Goal: Check status: Check status

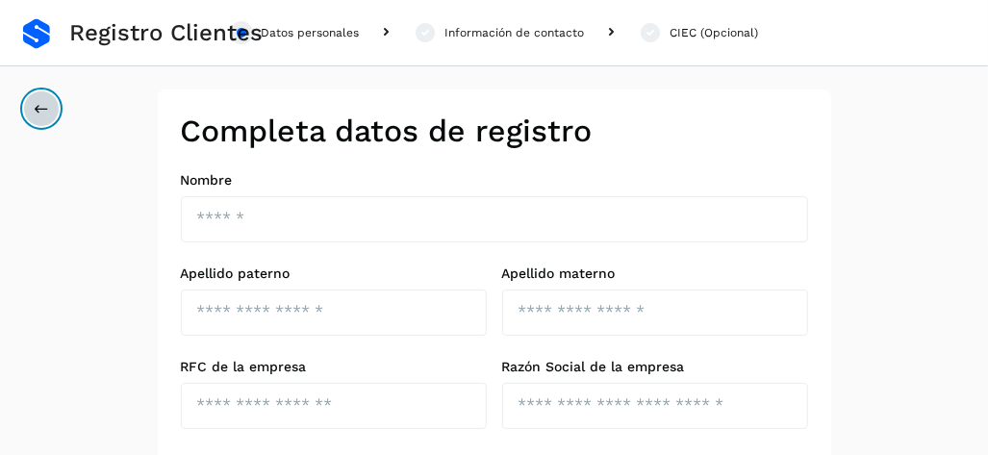
click at [47, 105] on button at bounding box center [41, 108] width 37 height 37
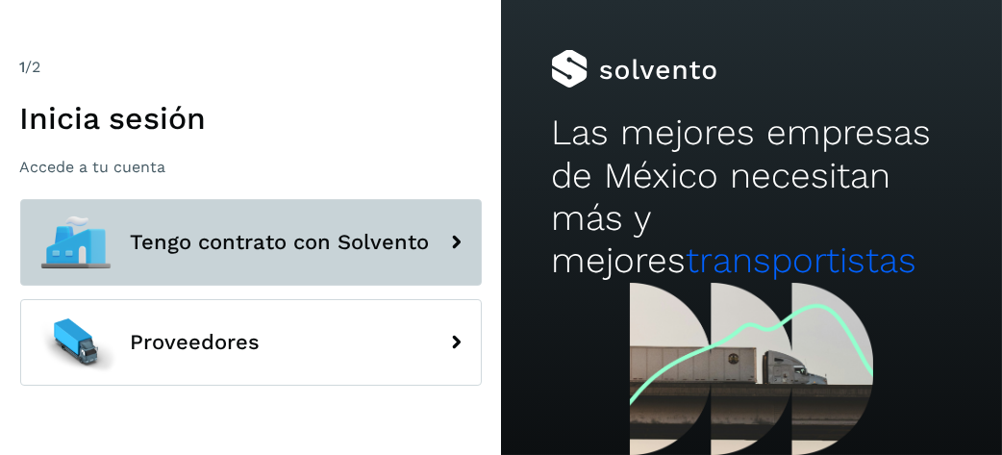
click at [452, 253] on icon at bounding box center [457, 242] width 38 height 38
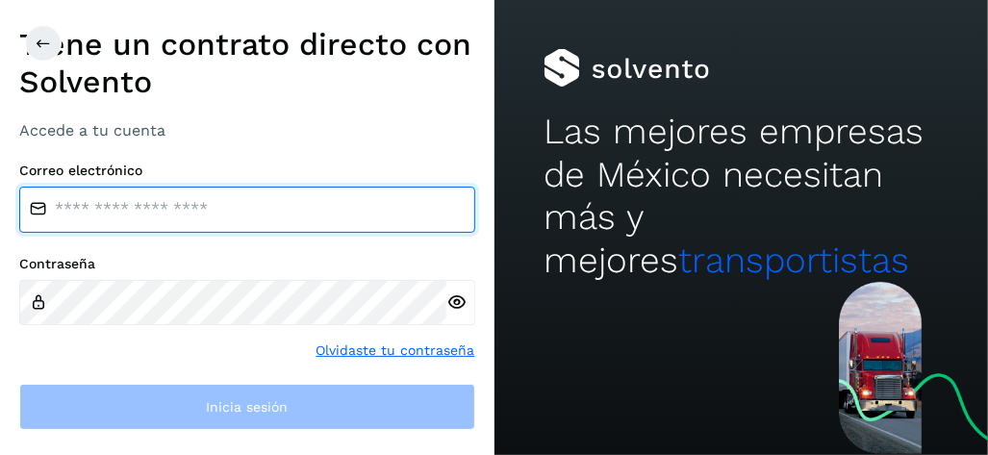
click at [172, 197] on input "email" at bounding box center [247, 210] width 456 height 46
click at [202, 216] on input "email" at bounding box center [247, 210] width 456 height 46
drag, startPoint x: 202, startPoint y: 216, endPoint x: 661, endPoint y: 371, distance: 484.3
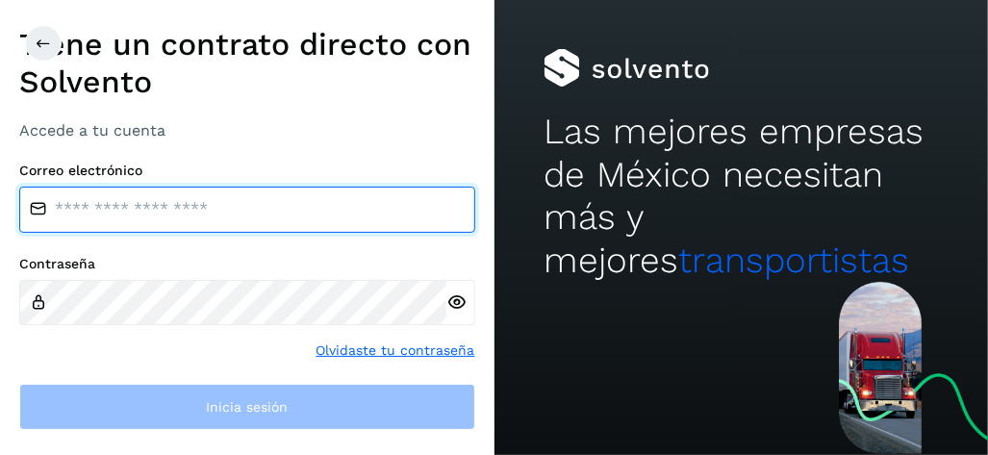
click at [204, 218] on input "email" at bounding box center [247, 210] width 456 height 46
drag, startPoint x: 184, startPoint y: 189, endPoint x: 215, endPoint y: 232, distance: 52.9
click at [182, 196] on input "email" at bounding box center [247, 210] width 456 height 46
click at [215, 216] on input "email" at bounding box center [247, 210] width 456 height 46
type input "**********"
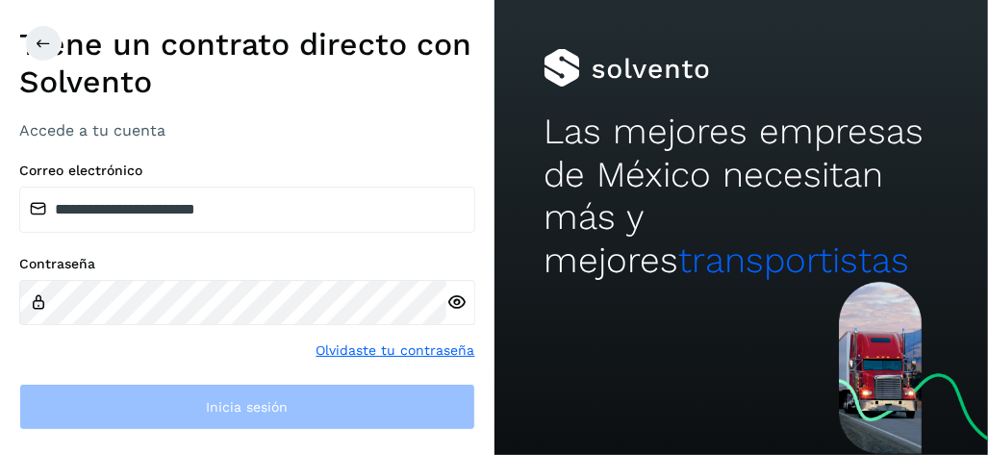
click at [404, 349] on link "Olvidaste tu contraseña" at bounding box center [395, 351] width 159 height 20
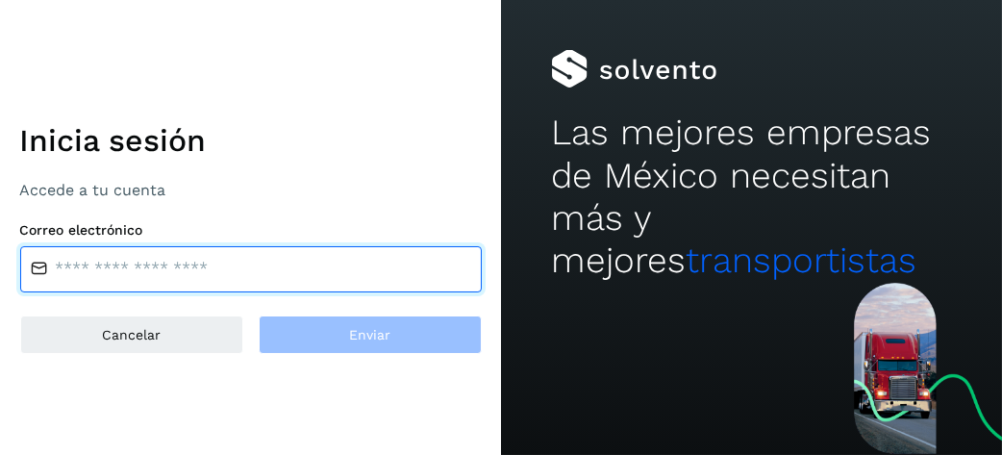
click at [143, 265] on input "email" at bounding box center [251, 269] width 462 height 46
type input "**********"
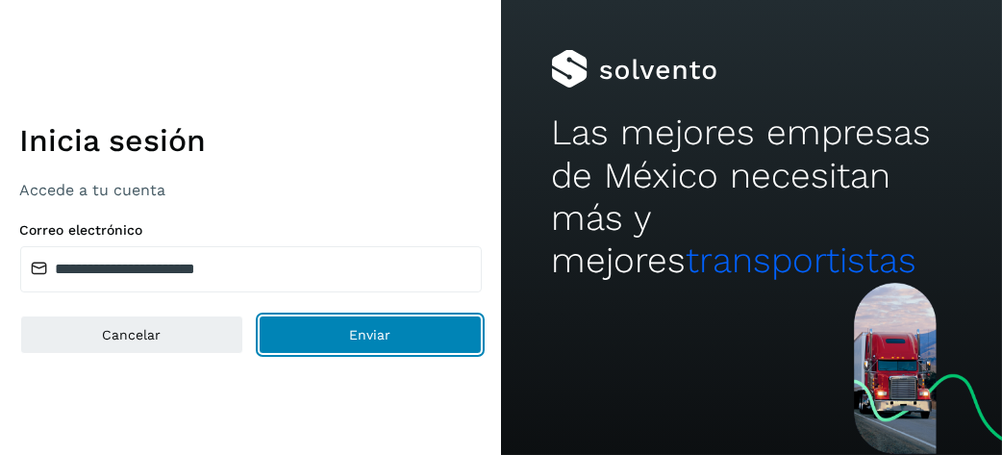
click at [351, 329] on span "Enviar" at bounding box center [369, 334] width 41 height 13
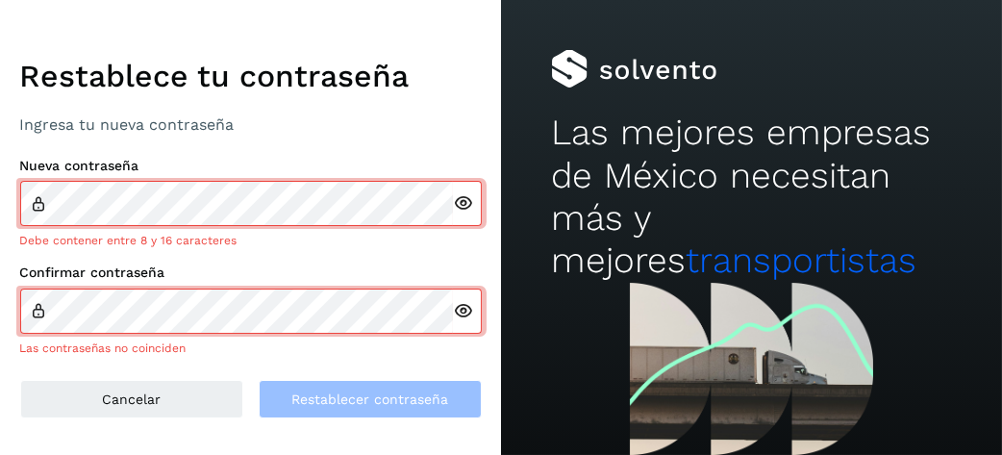
click at [458, 212] on icon at bounding box center [463, 203] width 20 height 20
click at [467, 317] on icon at bounding box center [463, 311] width 20 height 20
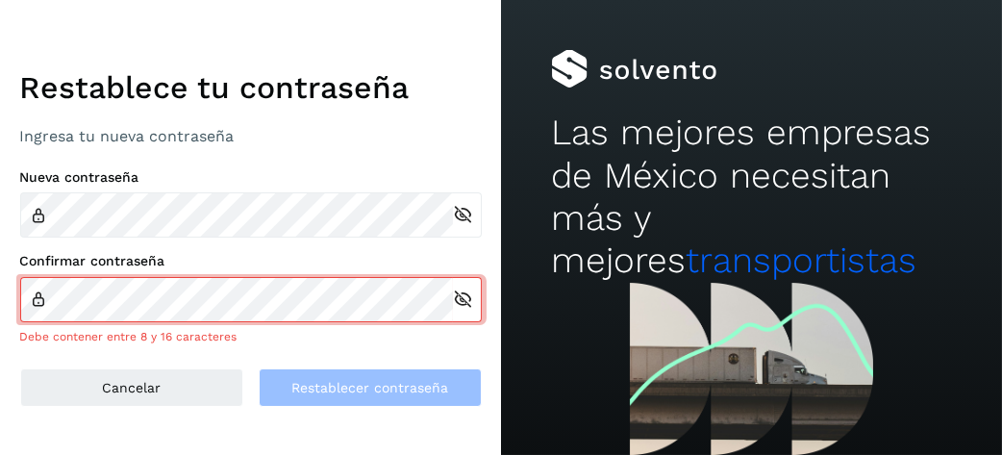
click at [457, 218] on div at bounding box center [467, 214] width 29 height 45
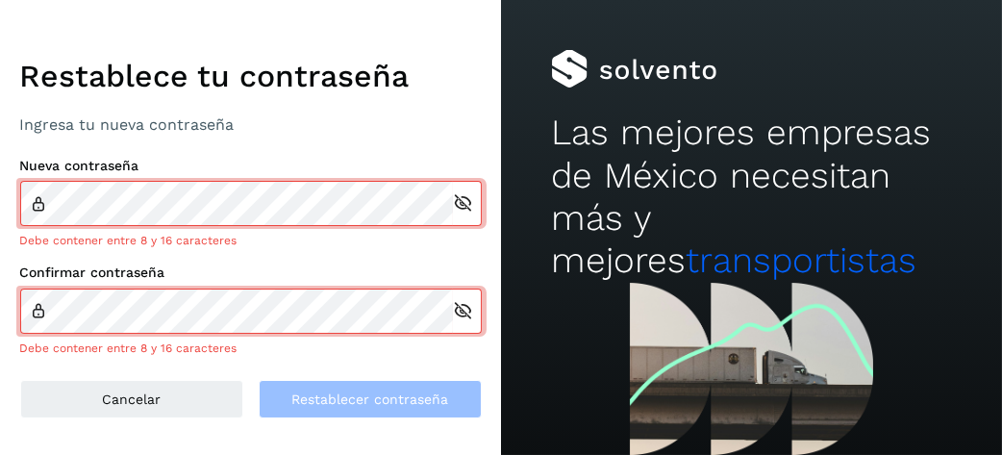
click at [458, 203] on icon at bounding box center [463, 203] width 20 height 20
click at [457, 311] on div at bounding box center [467, 311] width 29 height 45
click at [459, 319] on icon at bounding box center [463, 311] width 20 height 20
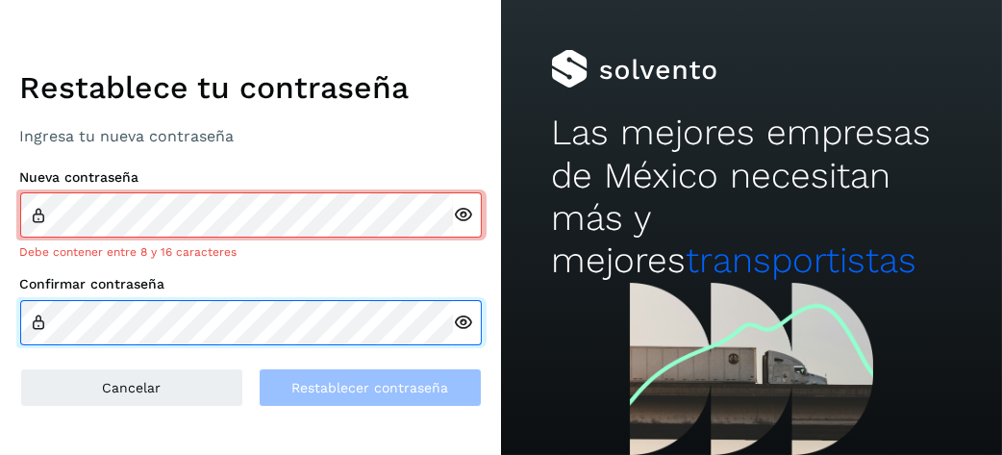
click at [191, 293] on div "Confirmar contraseña" at bounding box center [251, 310] width 462 height 69
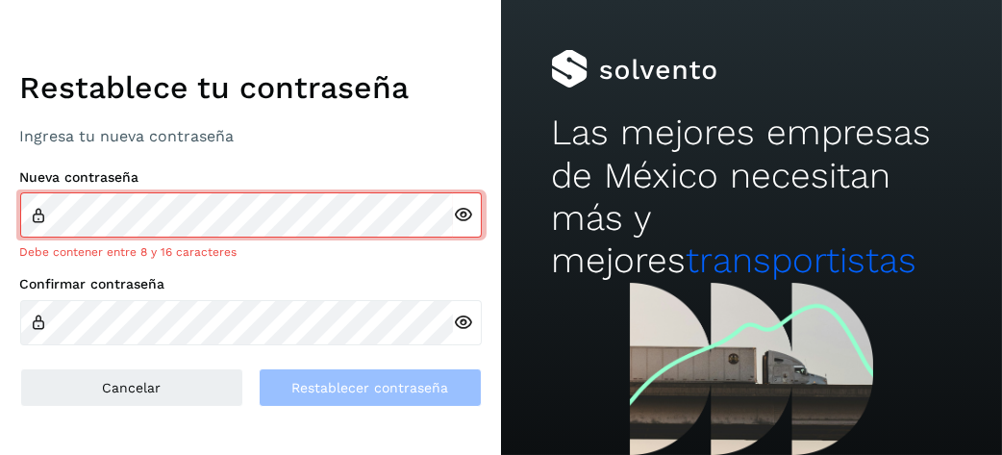
click at [231, 298] on div "Confirmar contraseña" at bounding box center [251, 310] width 462 height 69
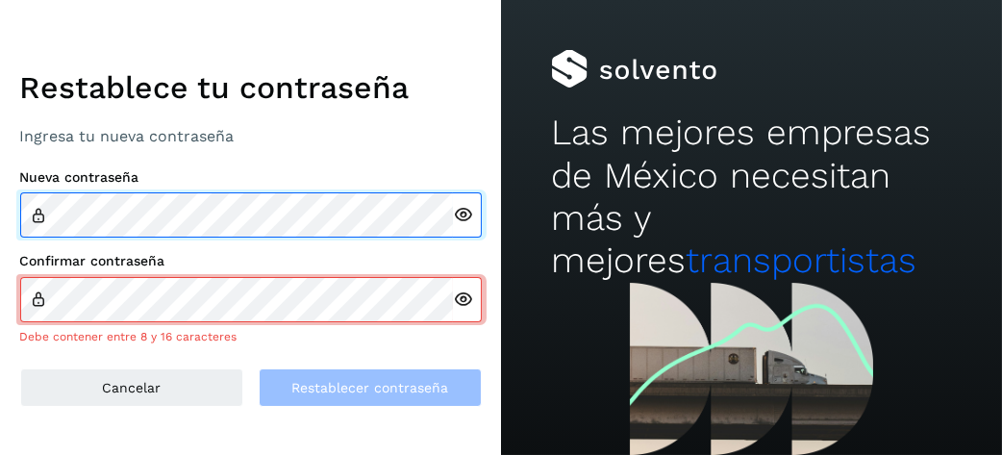
drag, startPoint x: 231, startPoint y: 298, endPoint x: -48, endPoint y: 185, distance: 301.2
click at [0, 185] on html "Restablece tu contraseña Ingresa tu nueva contraseña Nueva contraseña Confirmar…" at bounding box center [501, 227] width 1002 height 455
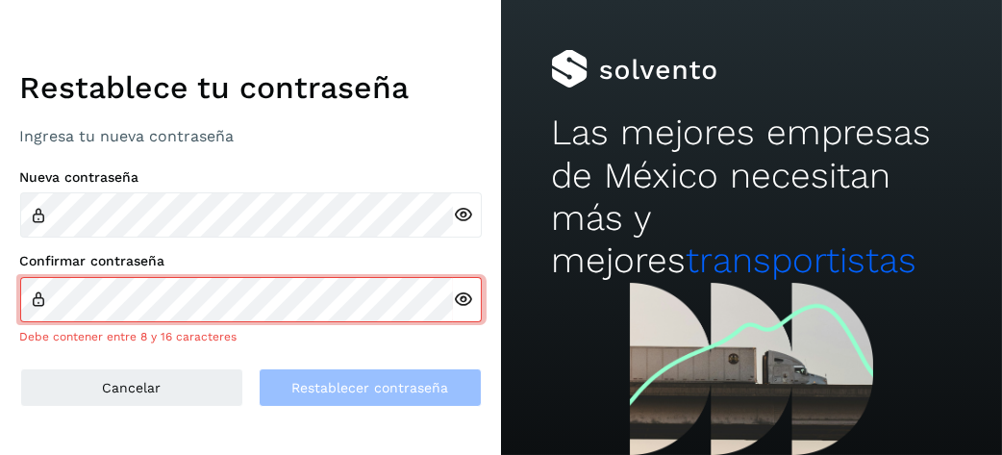
click at [464, 217] on icon at bounding box center [463, 215] width 20 height 20
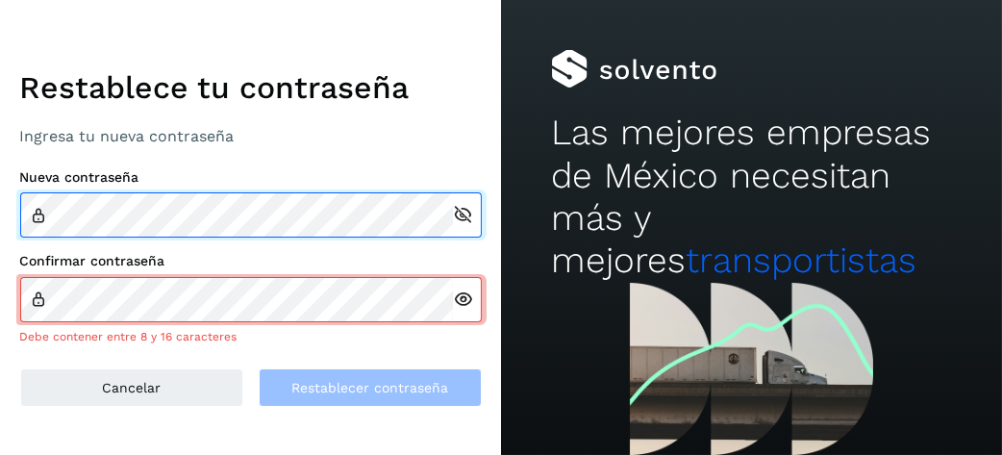
click at [0, 204] on html "Restablece tu contraseña Ingresa tu nueva contraseña Nueva contraseña Confirmar…" at bounding box center [501, 227] width 1002 height 455
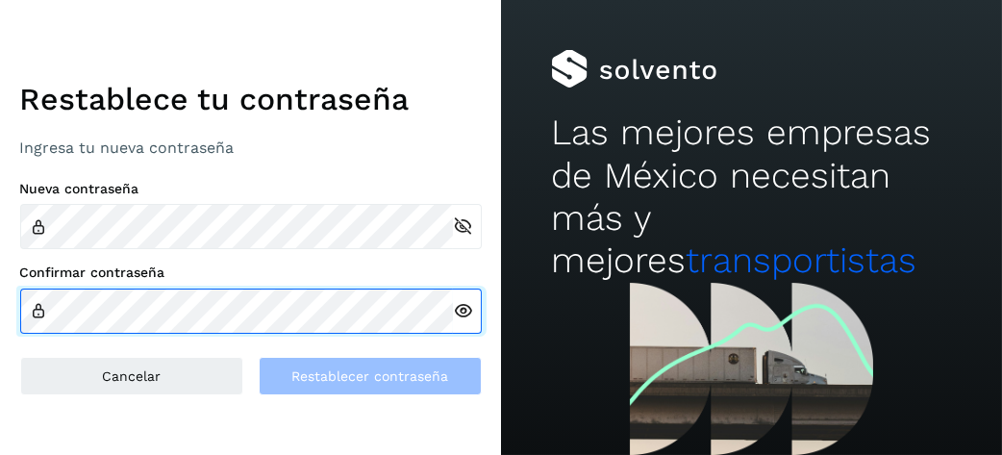
click at [0, 305] on html "Restablece tu contraseña Ingresa tu nueva contraseña Nueva contraseña Confirmar…" at bounding box center [501, 227] width 1002 height 455
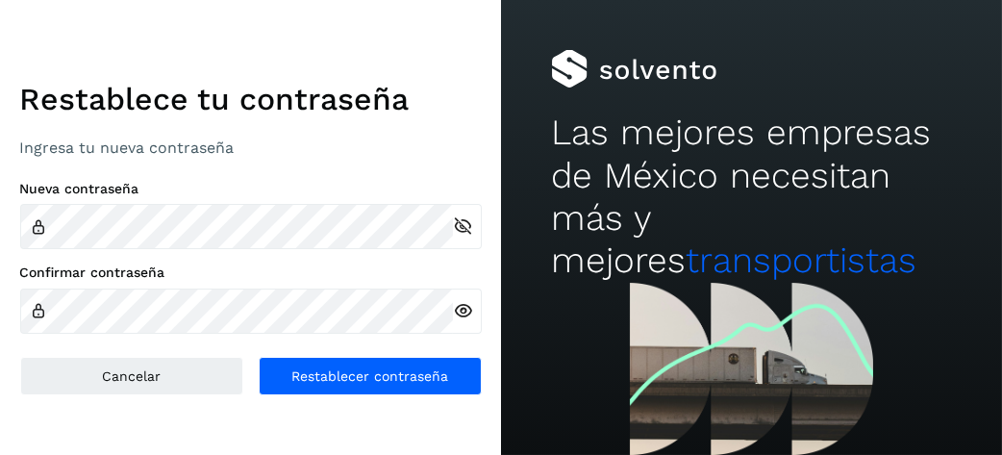
click at [240, 343] on div "Restablece tu contraseña Ingresa tu nueva contraseña Nueva contraseña Confirmar…" at bounding box center [251, 228] width 462 height 336
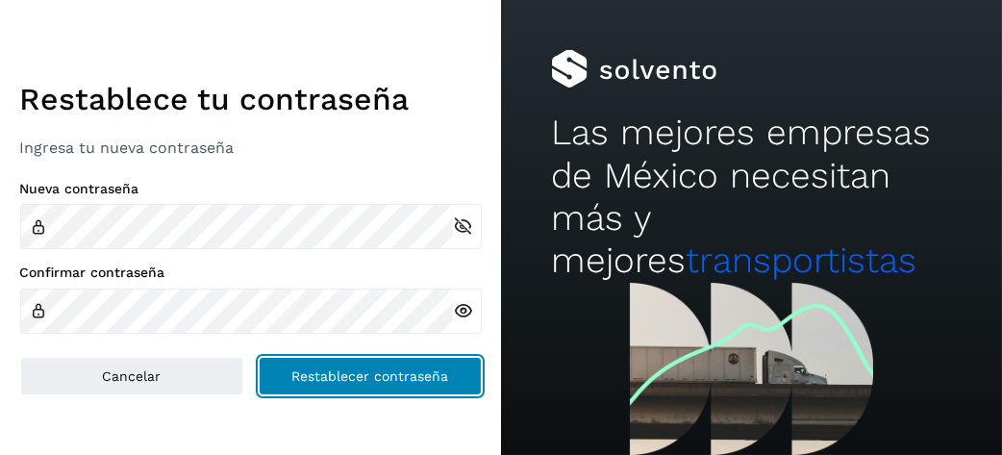
click at [311, 358] on button "Restablecer contraseña" at bounding box center [370, 376] width 223 height 38
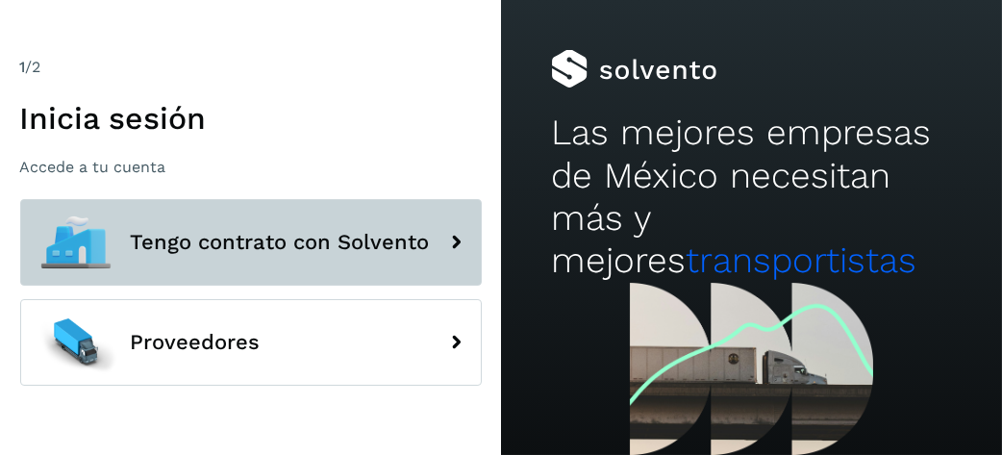
click at [458, 243] on icon at bounding box center [457, 242] width 38 height 38
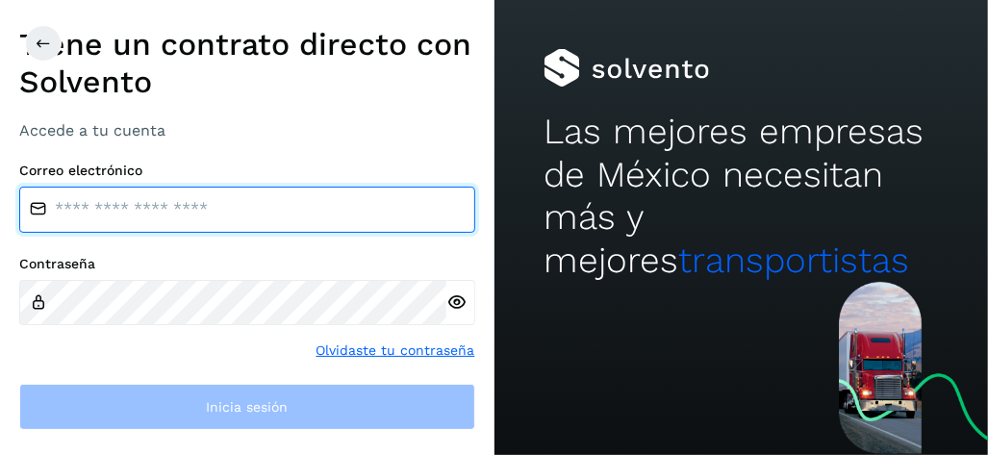
click at [101, 216] on input "email" at bounding box center [247, 210] width 456 height 46
type input "**********"
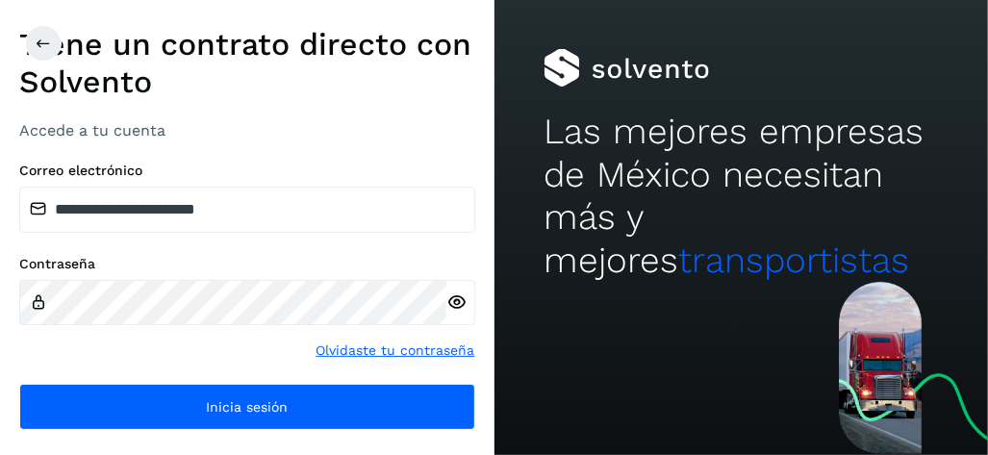
click at [462, 303] on icon at bounding box center [456, 302] width 20 height 20
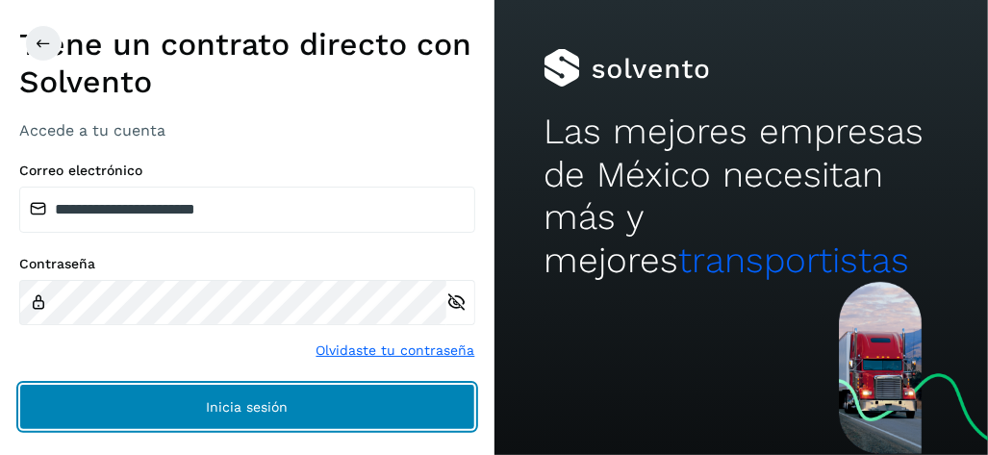
click at [368, 398] on button "Inicia sesión" at bounding box center [247, 407] width 456 height 46
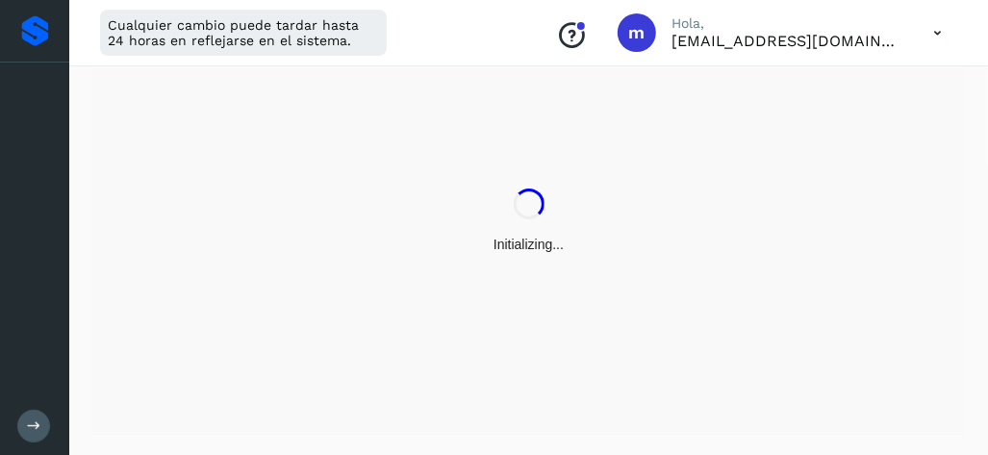
scroll to position [81, 0]
click at [22, 114] on icon at bounding box center [33, 110] width 23 height 23
click at [17, 150] on div "Embarques" at bounding box center [33, 157] width 40 height 42
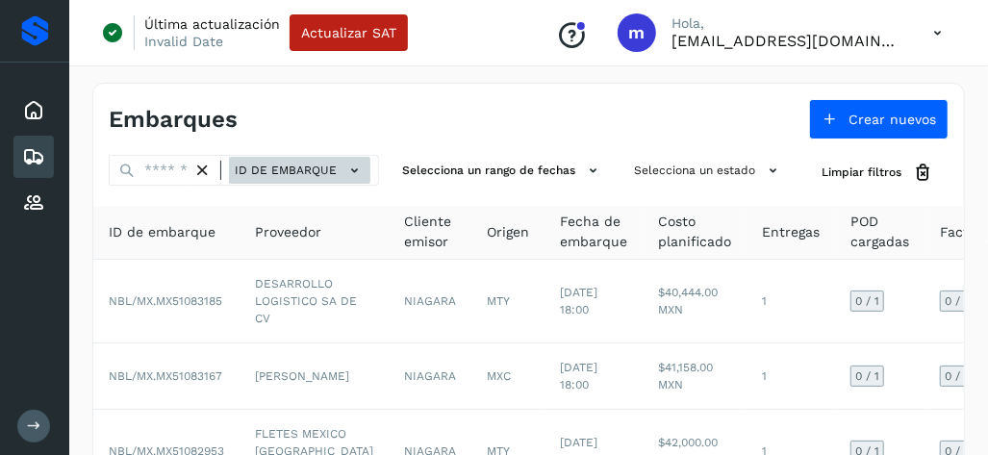
click at [365, 173] on icon at bounding box center [354, 171] width 20 height 20
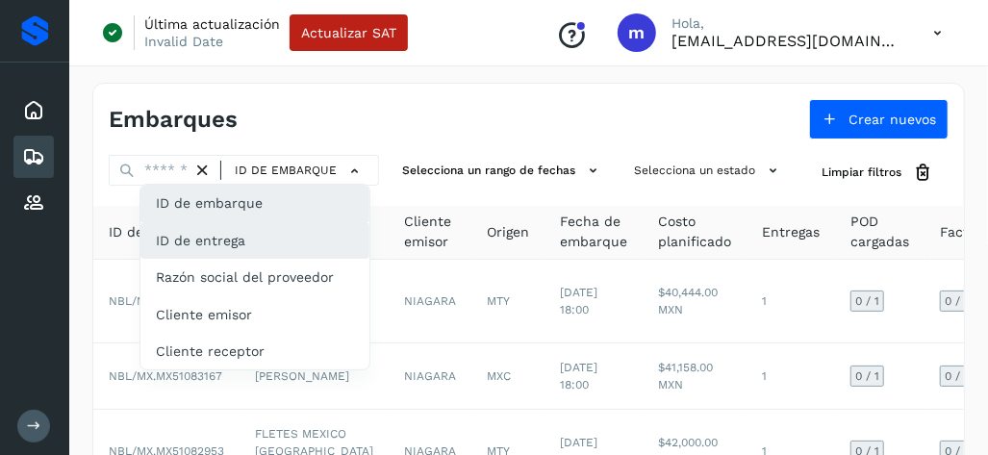
click at [282, 249] on div "ID de entrega" at bounding box center [254, 240] width 229 height 37
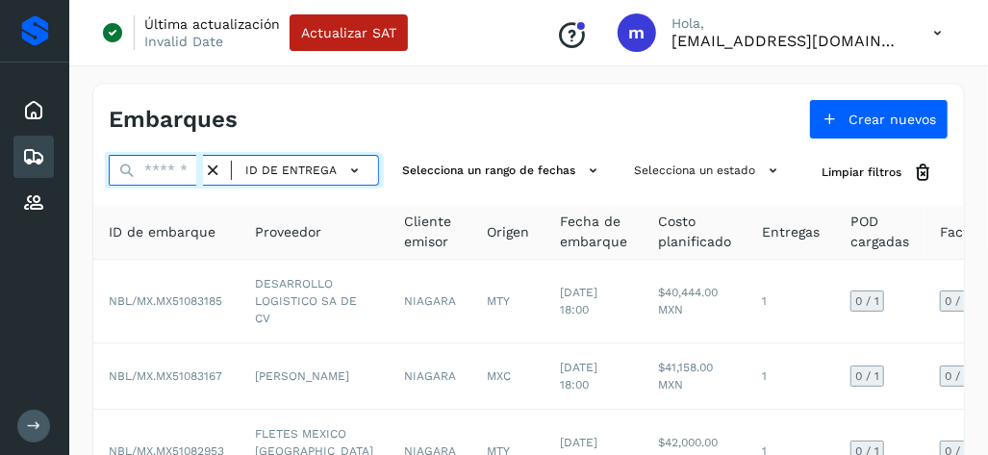
click at [165, 172] on input "text" at bounding box center [156, 170] width 94 height 31
paste input "**********"
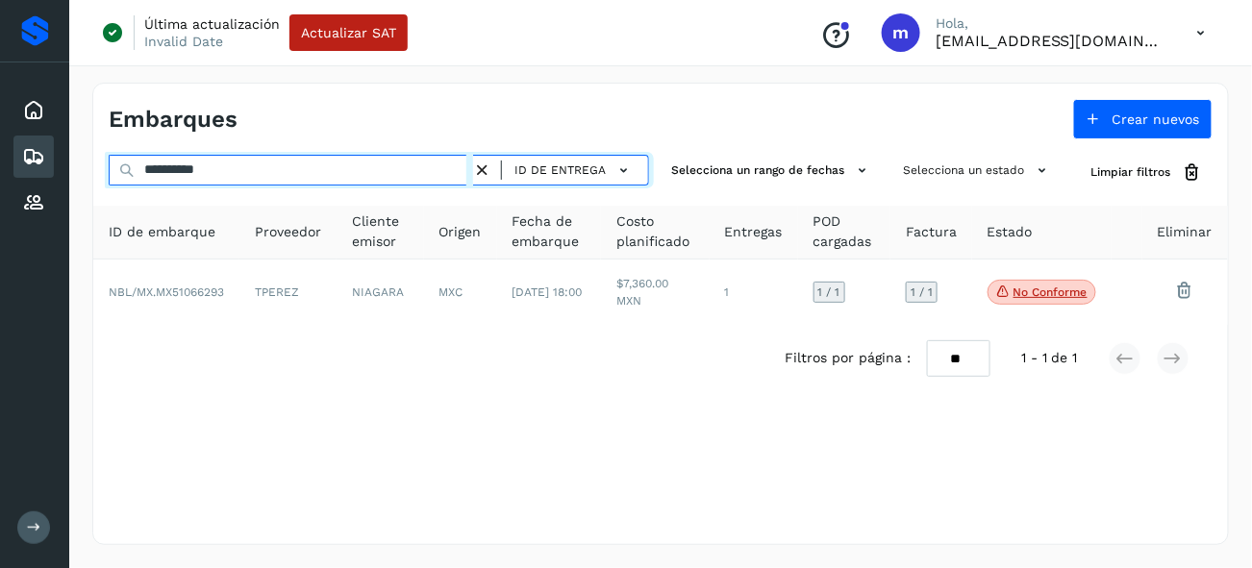
type input "**********"
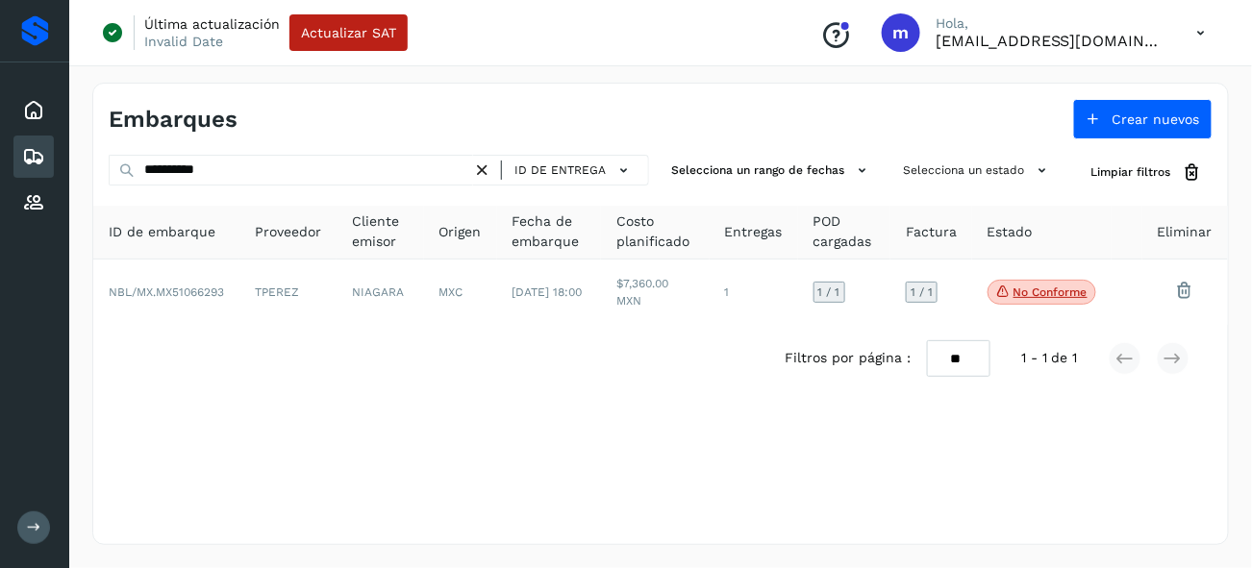
drag, startPoint x: 906, startPoint y: 5, endPoint x: 584, endPoint y: 366, distance: 483.7
click at [584, 366] on div "Filtros por página : ** ** ** 1 - 1 de 1" at bounding box center [660, 358] width 1135 height 67
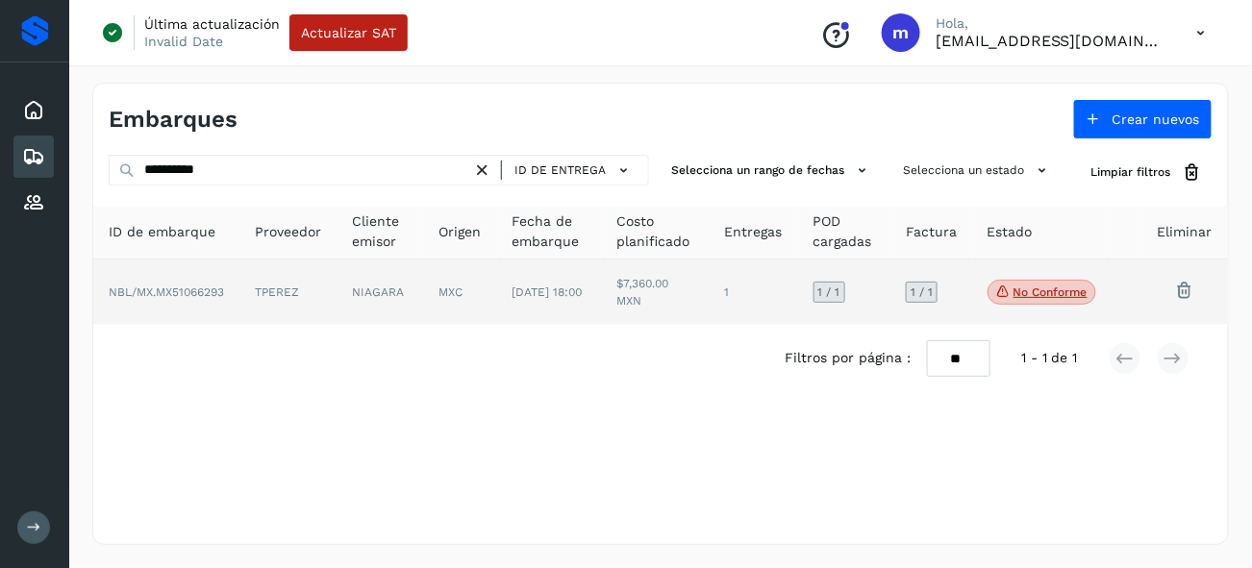
click at [196, 294] on span "NBL/MX.MX51066293" at bounding box center [166, 292] width 115 height 13
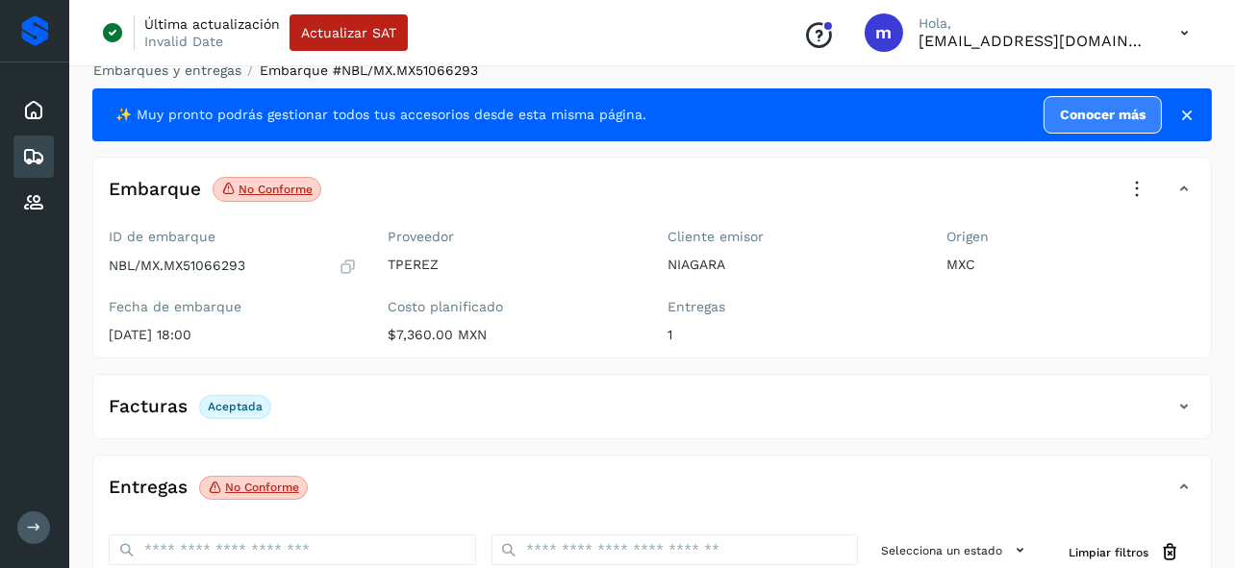
scroll to position [347, 0]
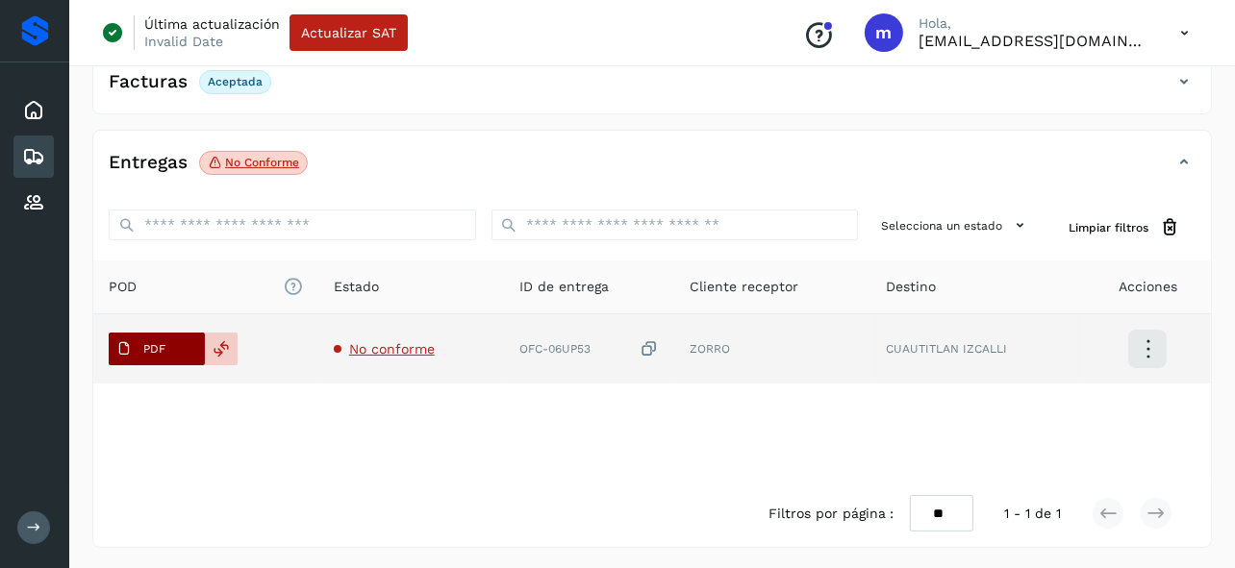
click at [141, 347] on span "PDF" at bounding box center [141, 349] width 64 height 31
click at [166, 357] on span "PDF" at bounding box center [141, 349] width 64 height 31
click at [179, 351] on button "PDF" at bounding box center [157, 349] width 96 height 33
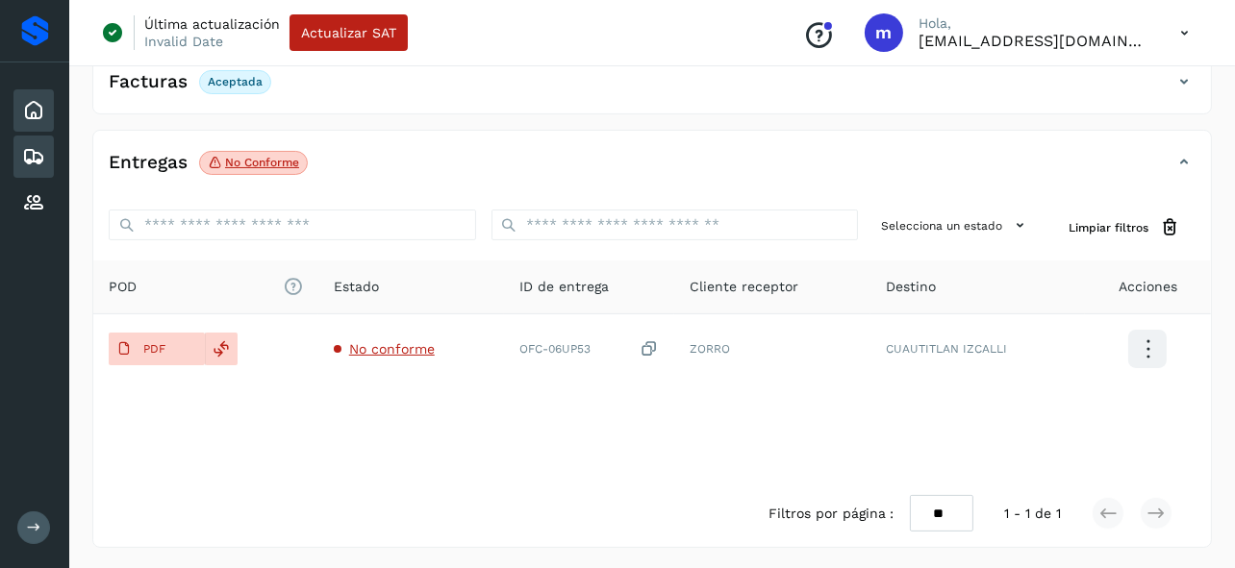
click at [34, 112] on icon at bounding box center [33, 110] width 23 height 23
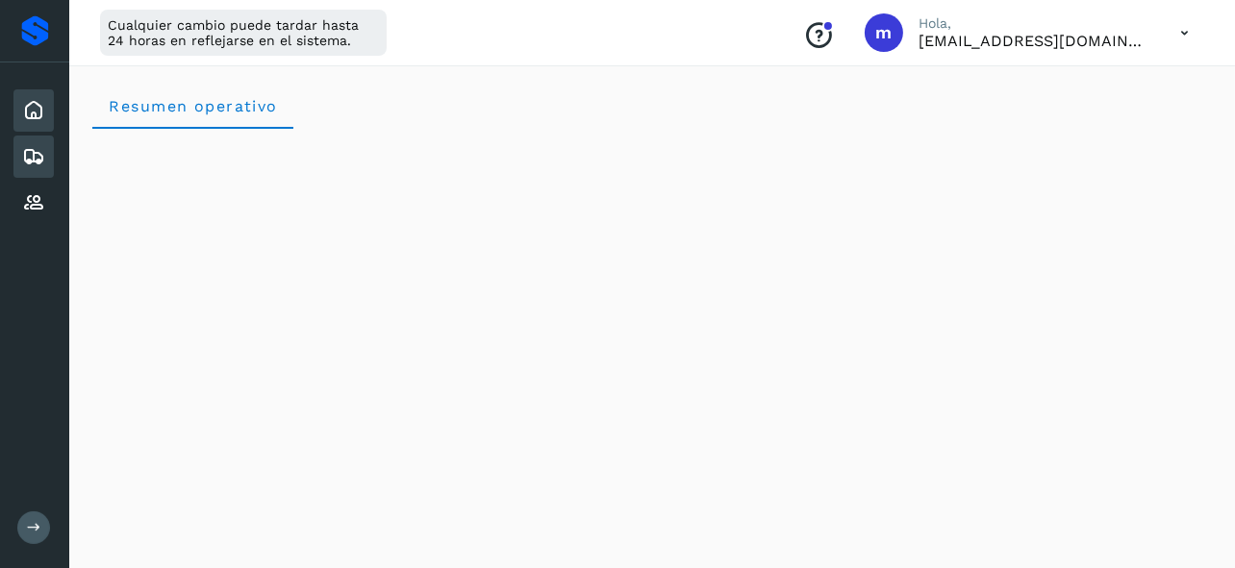
click at [38, 165] on icon at bounding box center [33, 156] width 23 height 23
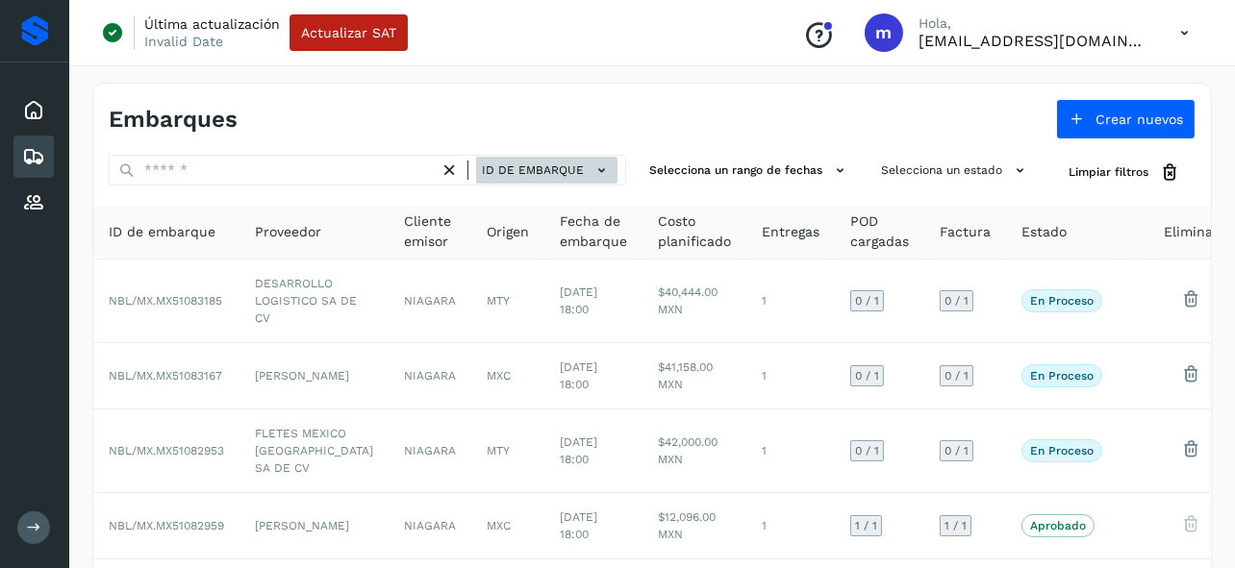
click at [516, 170] on span "ID de embarque" at bounding box center [533, 170] width 102 height 17
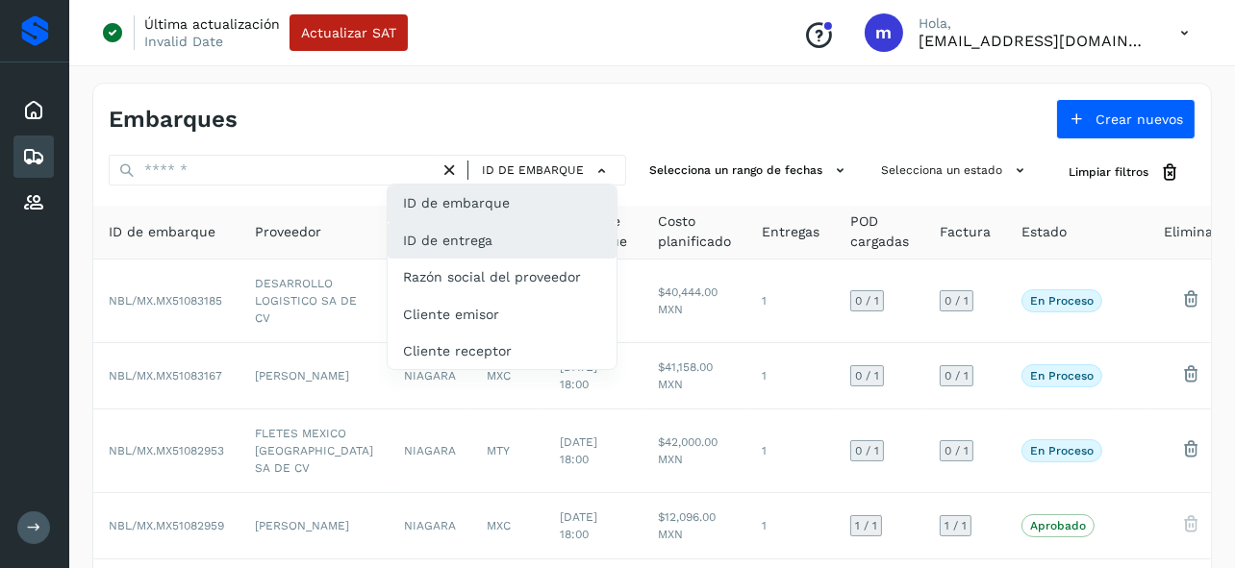
click at [492, 244] on div "ID de entrega" at bounding box center [502, 240] width 229 height 37
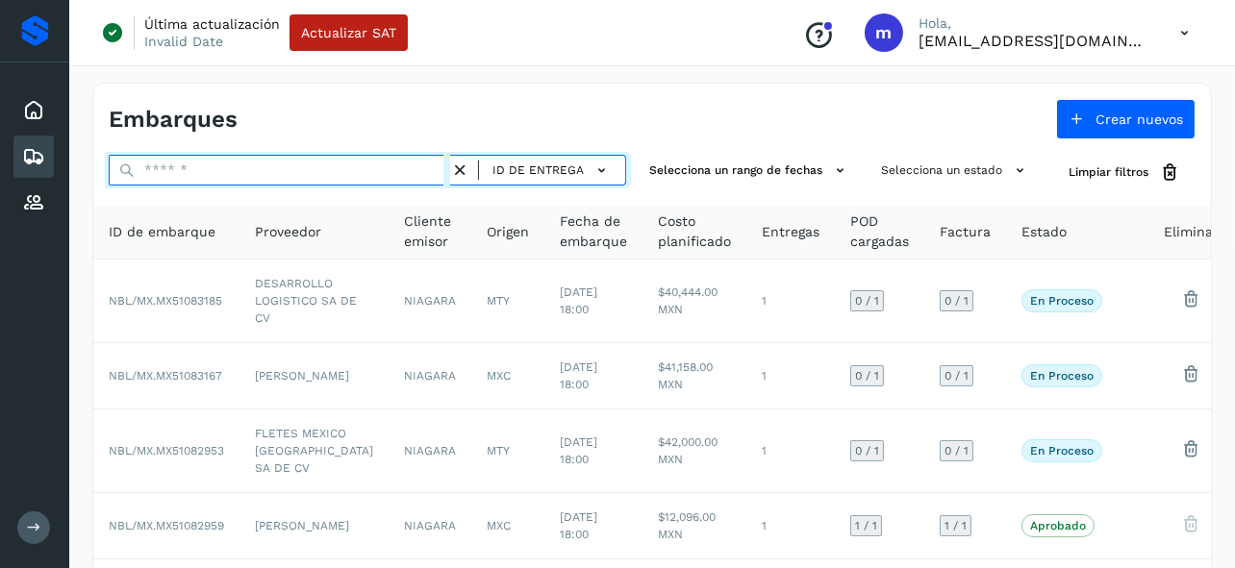
click at [321, 173] on input "text" at bounding box center [279, 170] width 341 height 31
paste input "******"
type input "******"
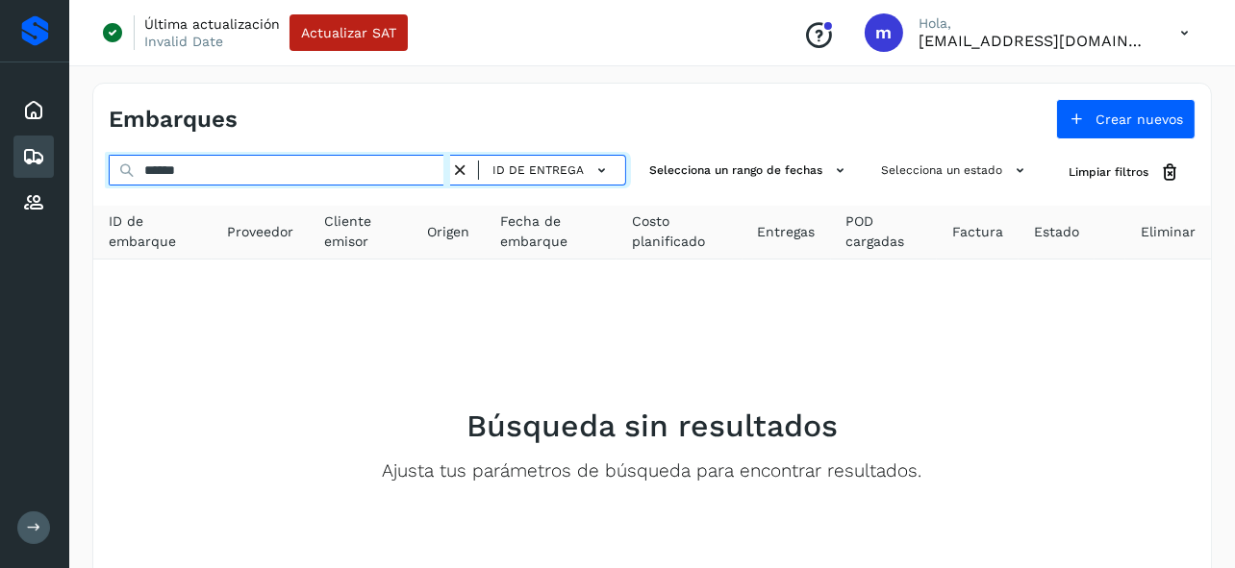
click at [272, 170] on input "******" at bounding box center [279, 170] width 341 height 31
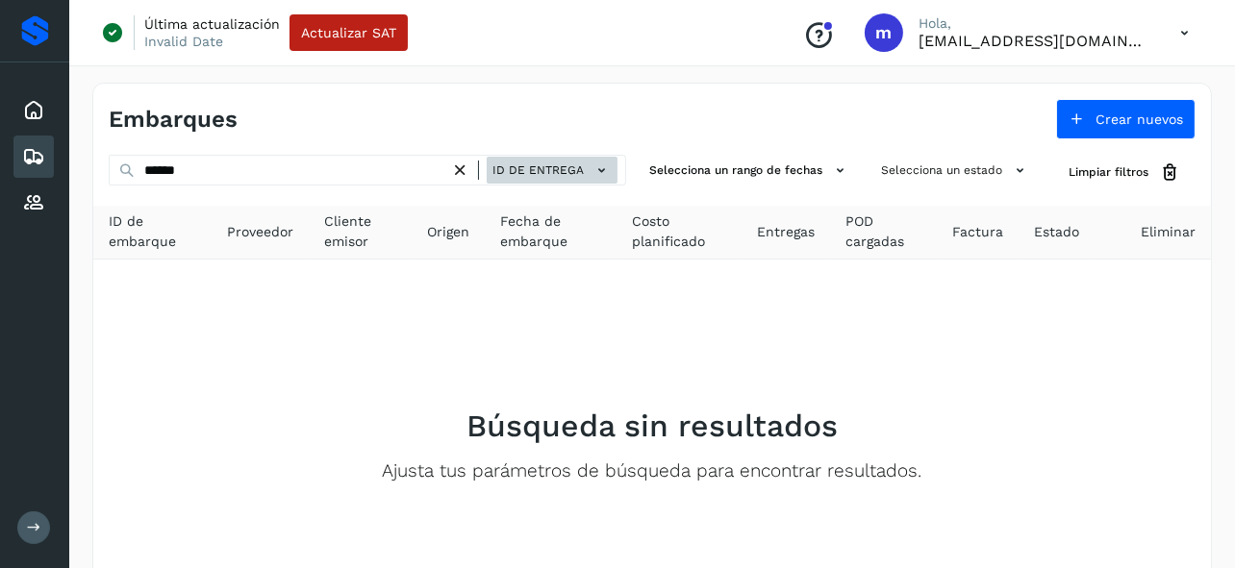
click at [524, 172] on span "ID de entrega" at bounding box center [537, 170] width 91 height 17
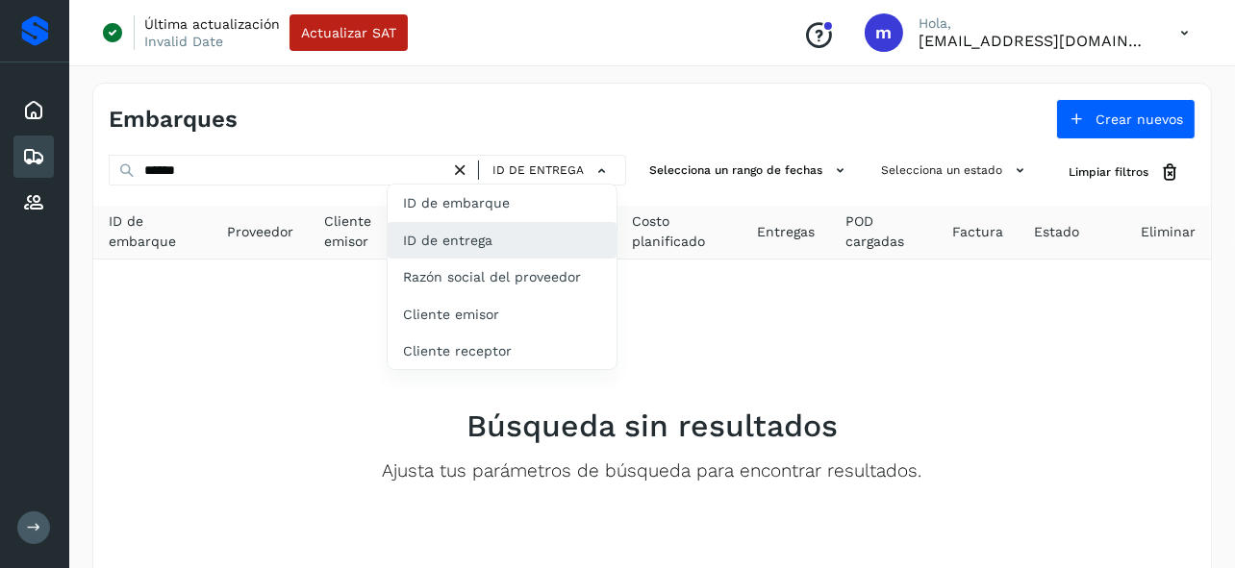
click at [432, 241] on div "ID de entrega" at bounding box center [502, 240] width 229 height 37
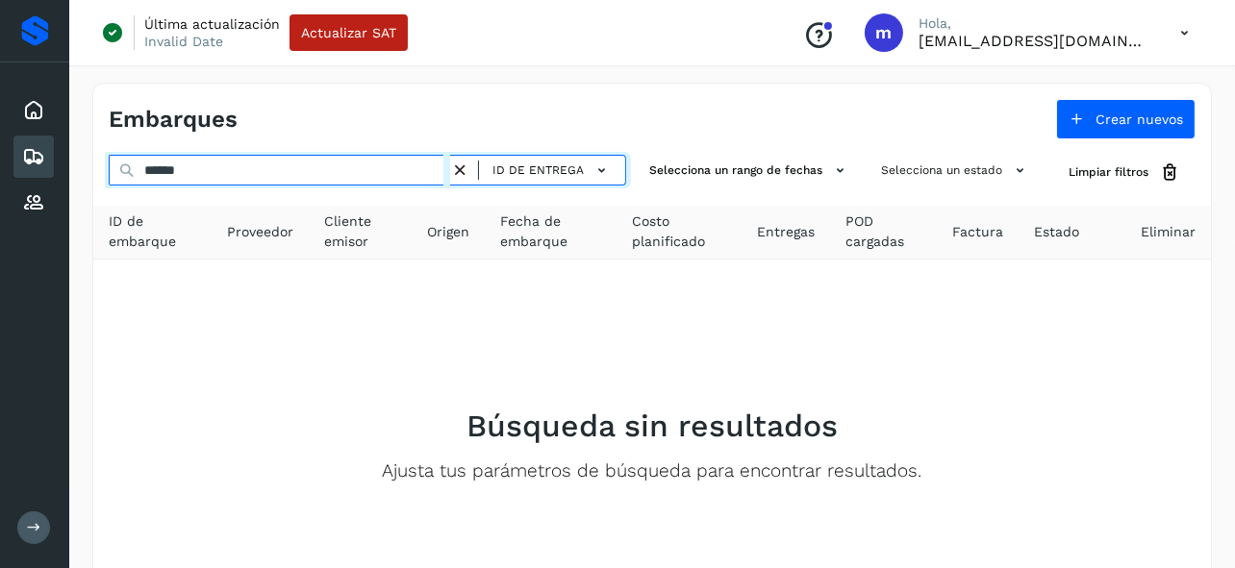
click at [216, 164] on input "******" at bounding box center [279, 170] width 341 height 31
click at [211, 166] on input "******" at bounding box center [279, 170] width 341 height 31
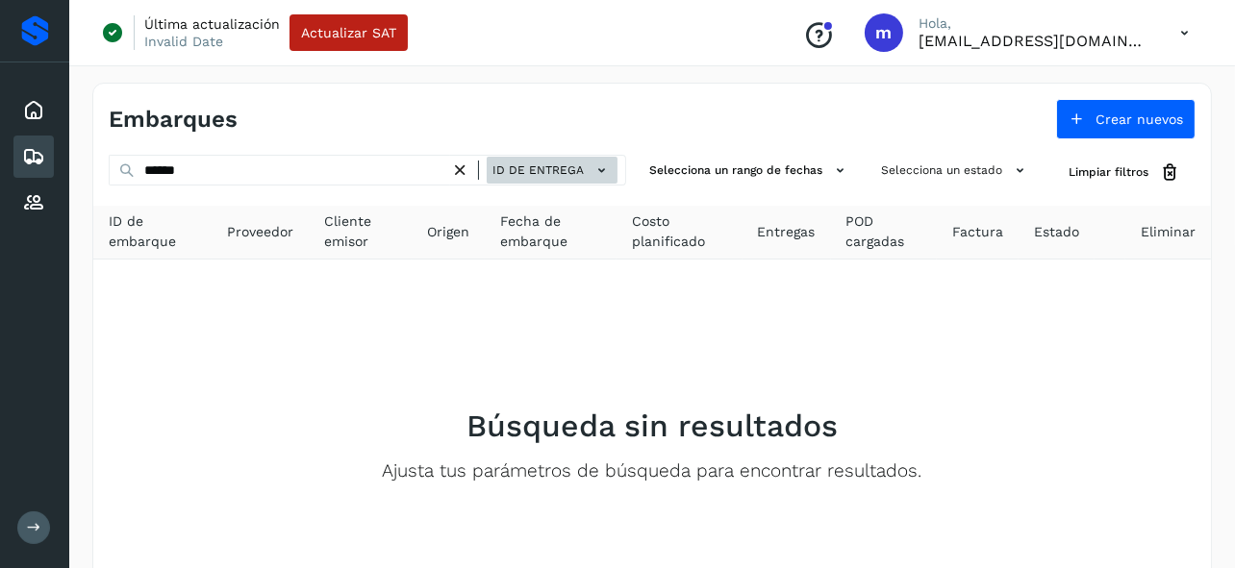
click at [527, 159] on button "ID de entrega" at bounding box center [552, 171] width 131 height 28
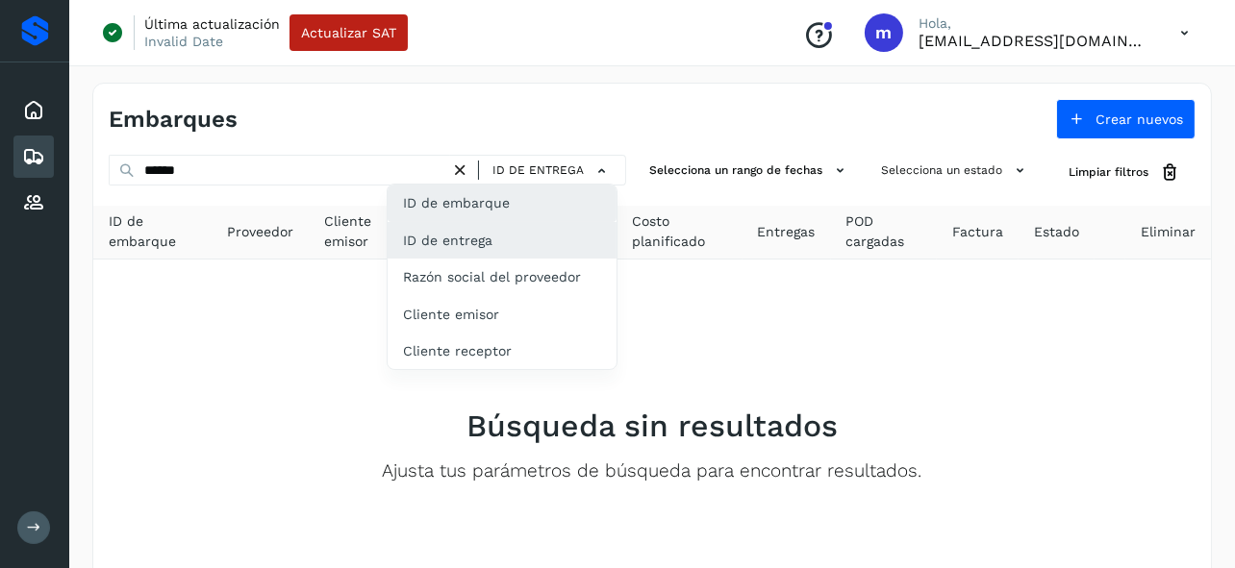
click at [488, 188] on div "ID de embarque" at bounding box center [502, 203] width 229 height 37
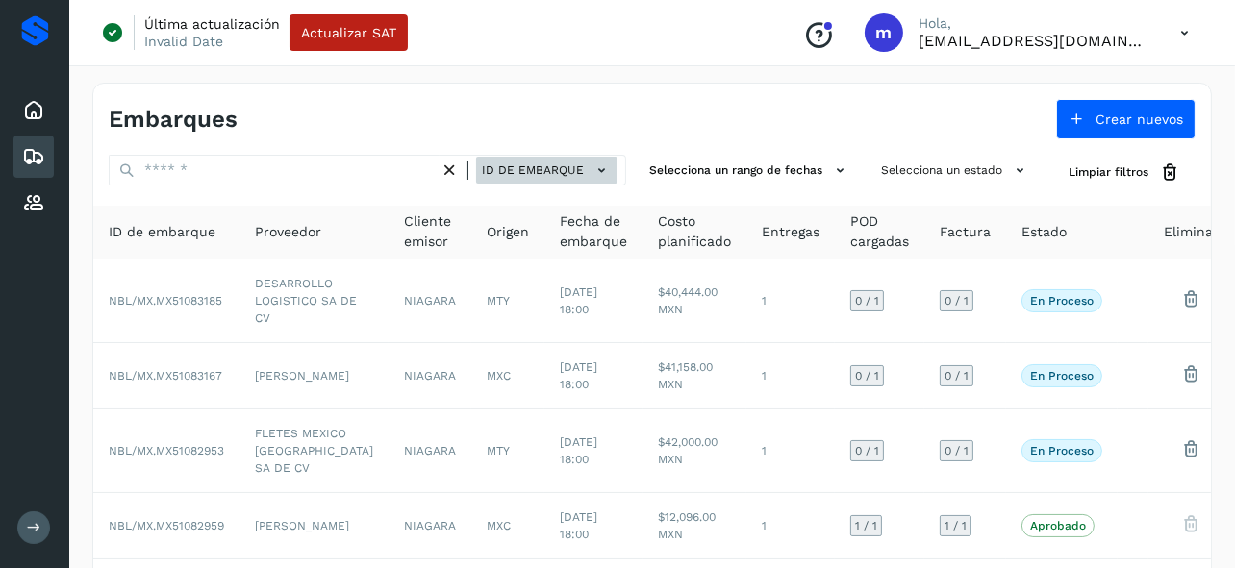
click at [527, 166] on span "ID de embarque" at bounding box center [533, 170] width 102 height 17
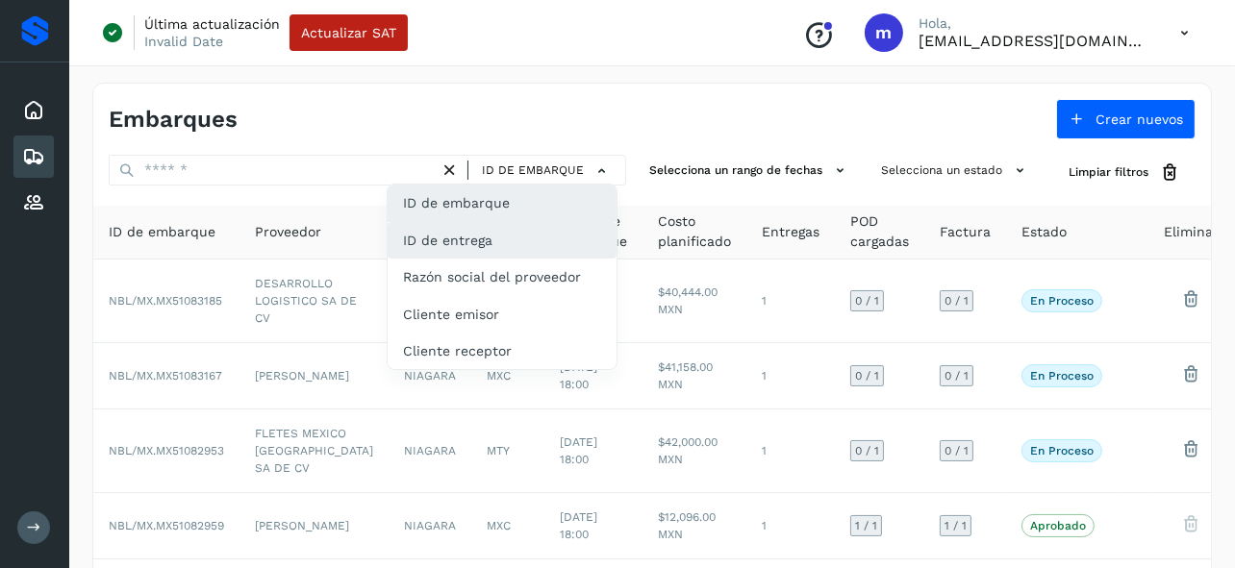
click at [493, 245] on div "ID de entrega" at bounding box center [502, 240] width 229 height 37
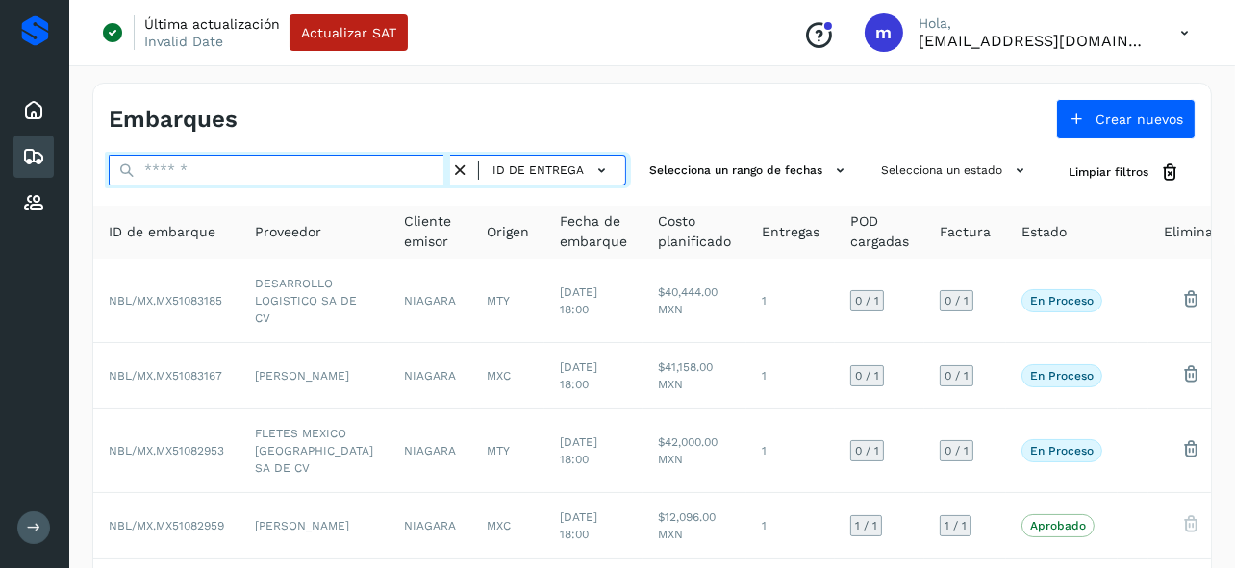
click at [247, 165] on input "text" at bounding box center [279, 170] width 341 height 31
paste input "******"
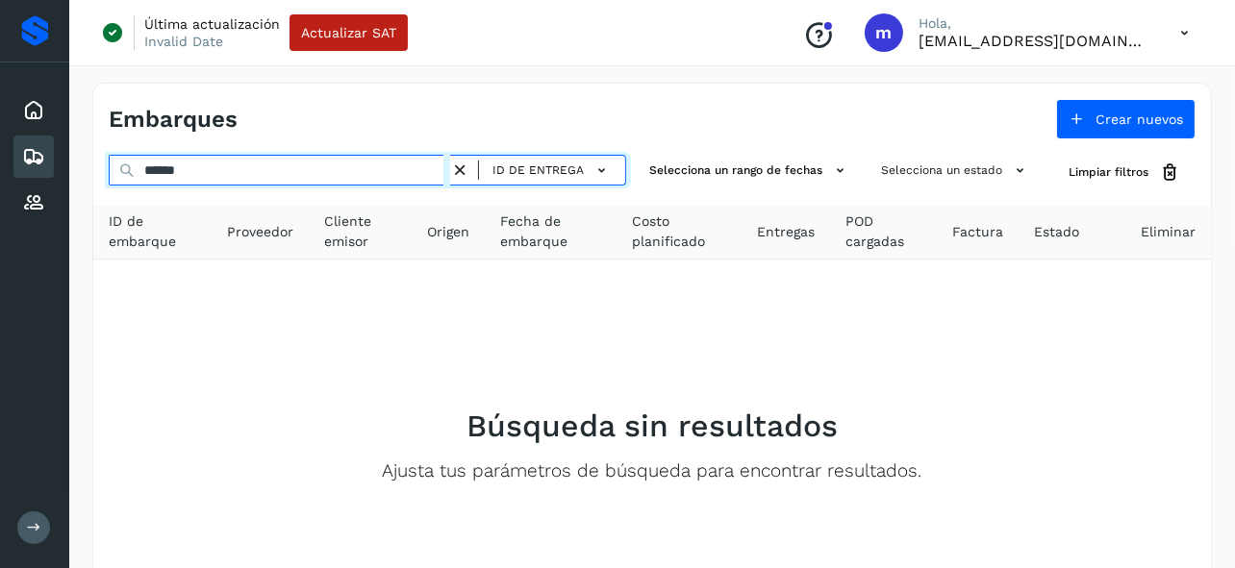
click at [265, 172] on input "******" at bounding box center [279, 170] width 341 height 31
drag, startPoint x: 100, startPoint y: 164, endPoint x: 38, endPoint y: 159, distance: 62.7
click at [38, 159] on div "Inicio Embarques Proveedores Salir Última actualización Invalid Date Actualizar…" at bounding box center [617, 361] width 1235 height 723
paste input "text"
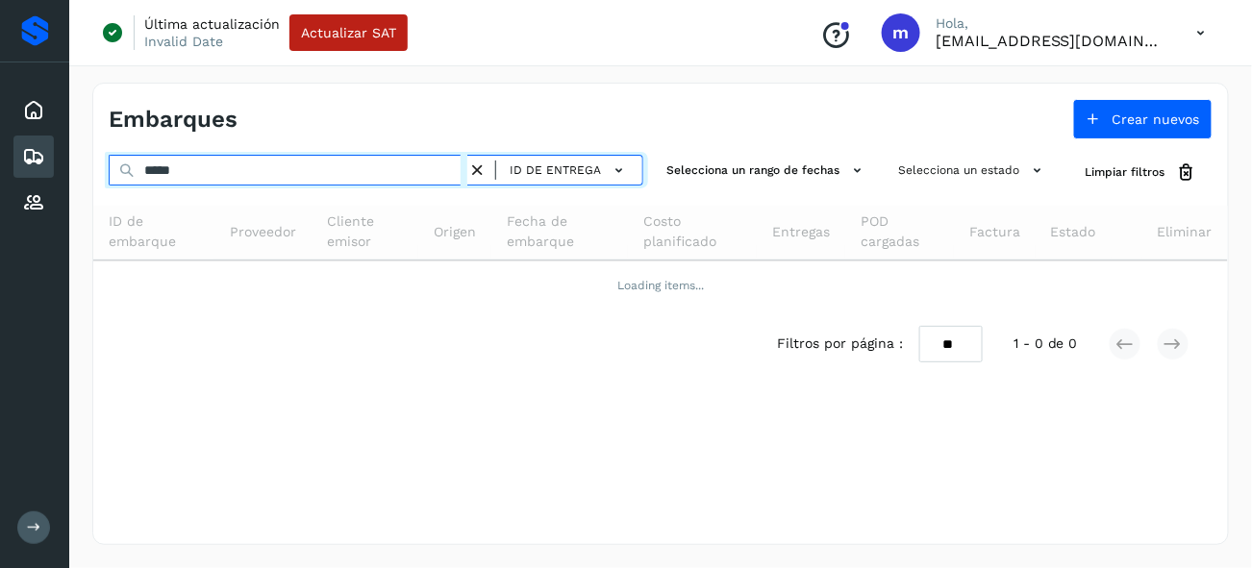
type input "*****"
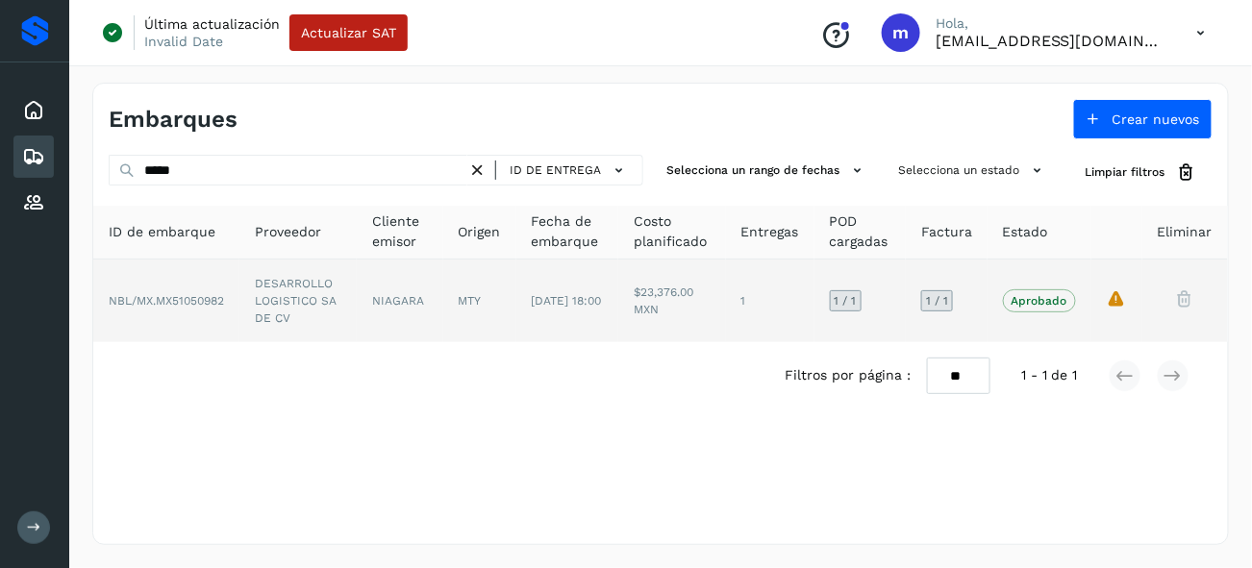
click at [214, 312] on td "NBL/MX.MX51050982" at bounding box center [166, 301] width 146 height 83
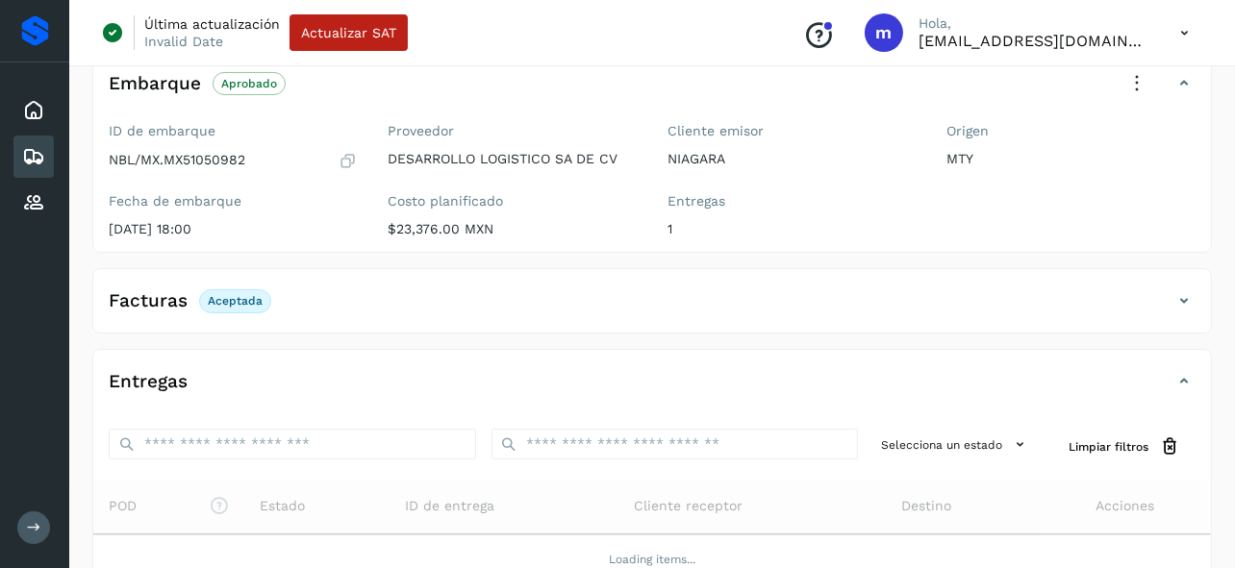
scroll to position [360, 0]
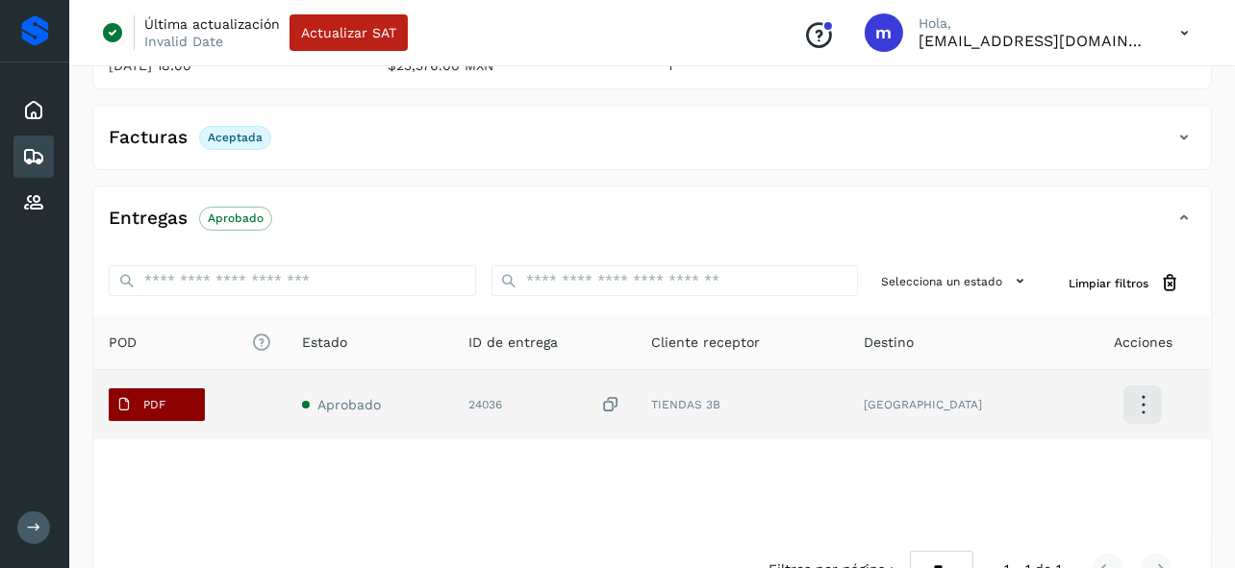
click at [173, 399] on button "PDF" at bounding box center [157, 405] width 96 height 33
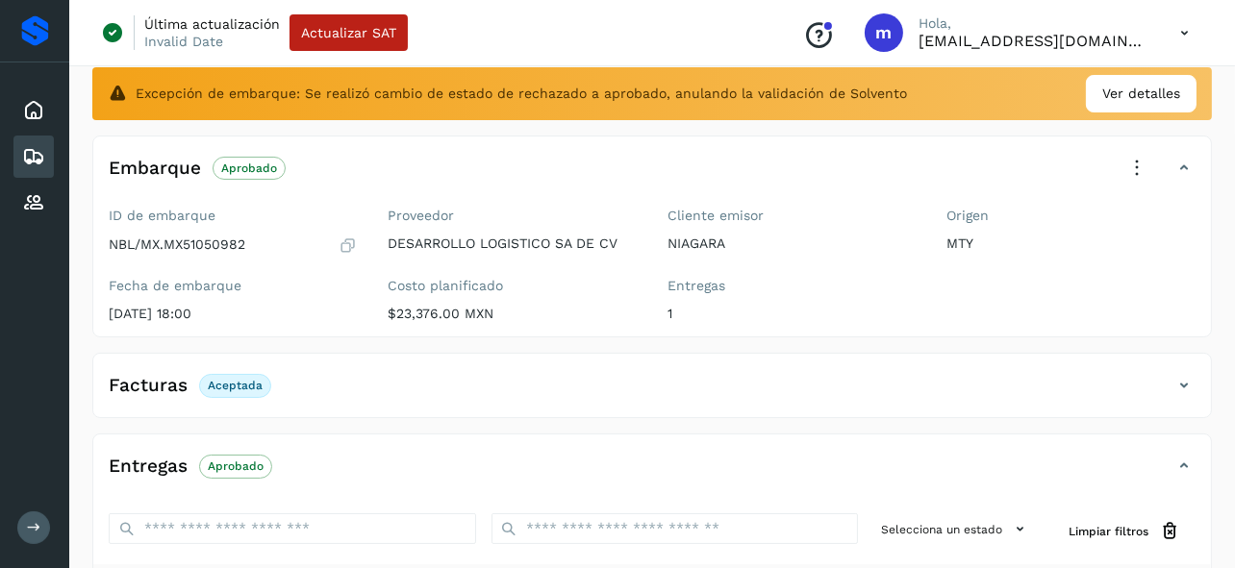
scroll to position [0, 0]
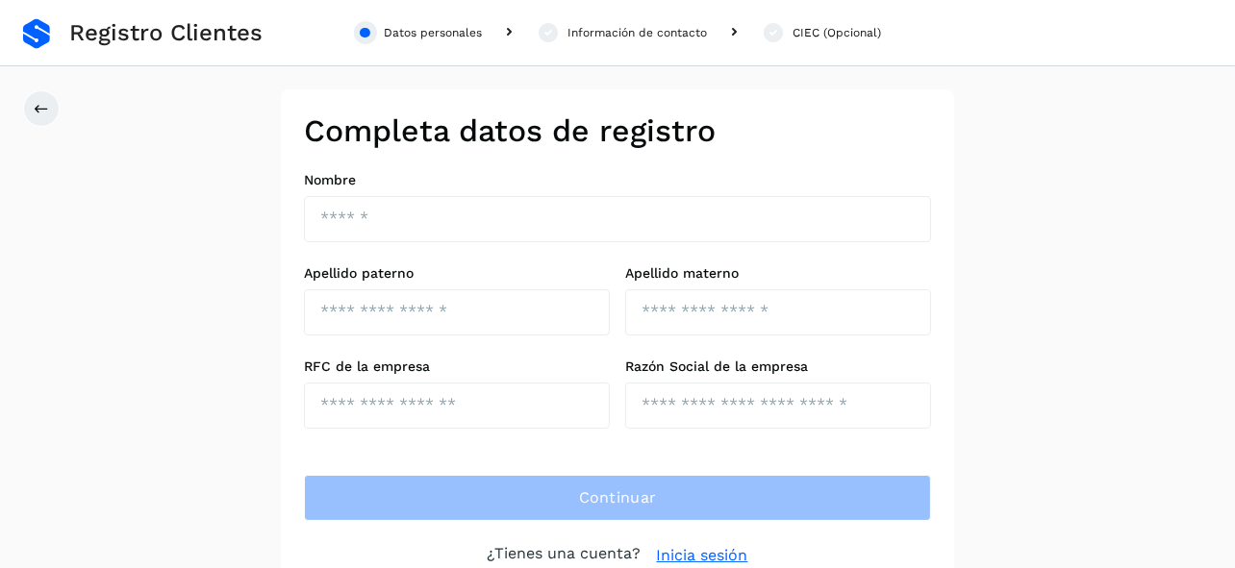
click at [60, 98] on div "Completa datos de registro Nombre Apellido paterno Apellido materno RFC de la e…" at bounding box center [617, 339] width 1235 height 501
click at [51, 108] on button at bounding box center [41, 108] width 37 height 37
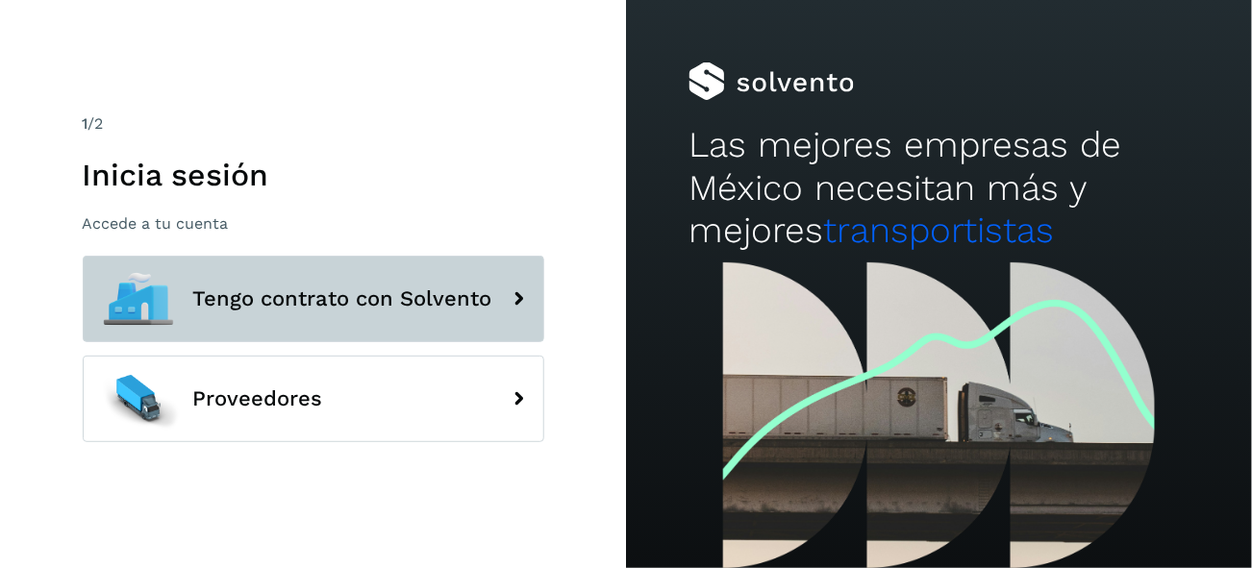
click at [419, 318] on button "Tengo contrato con Solvento" at bounding box center [314, 299] width 462 height 87
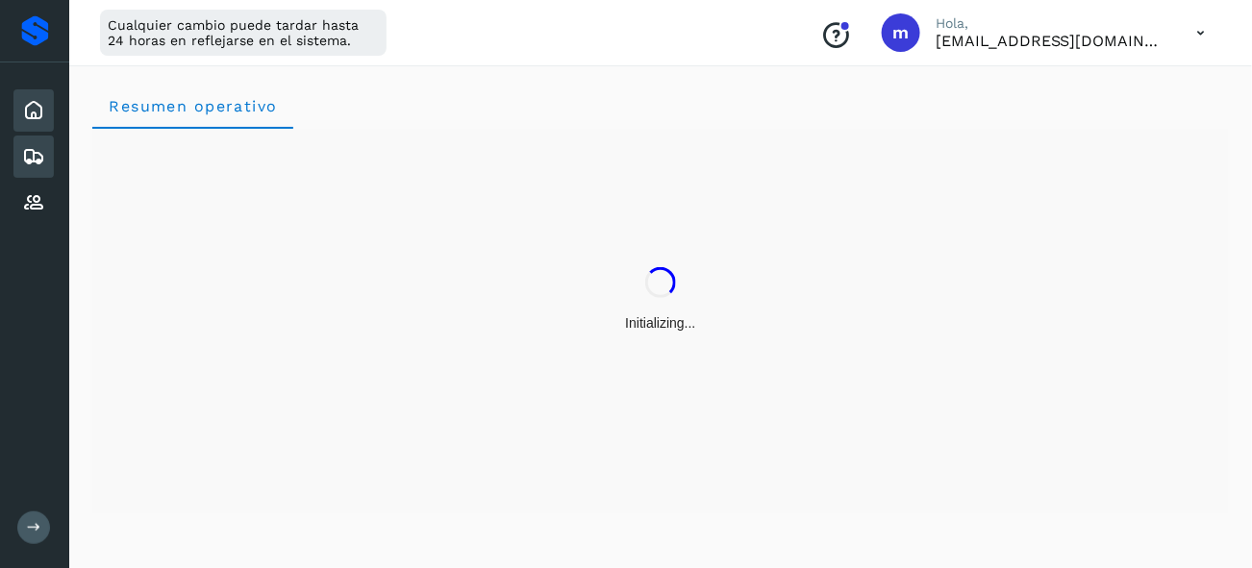
click at [40, 153] on icon at bounding box center [33, 156] width 23 height 23
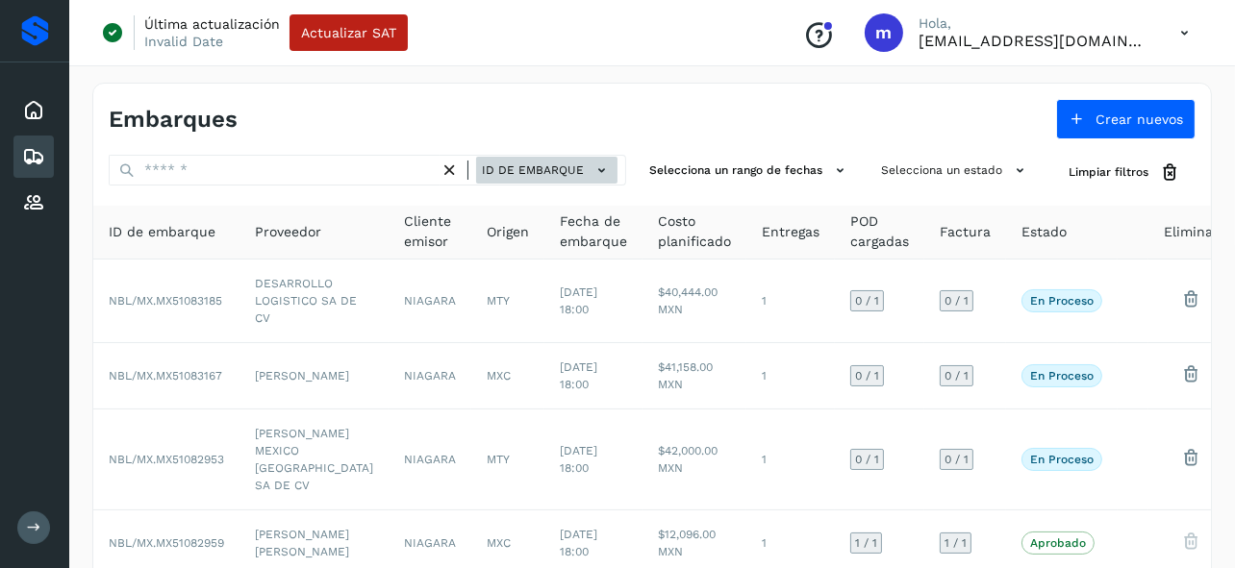
click at [528, 176] on span "ID de embarque" at bounding box center [533, 170] width 102 height 17
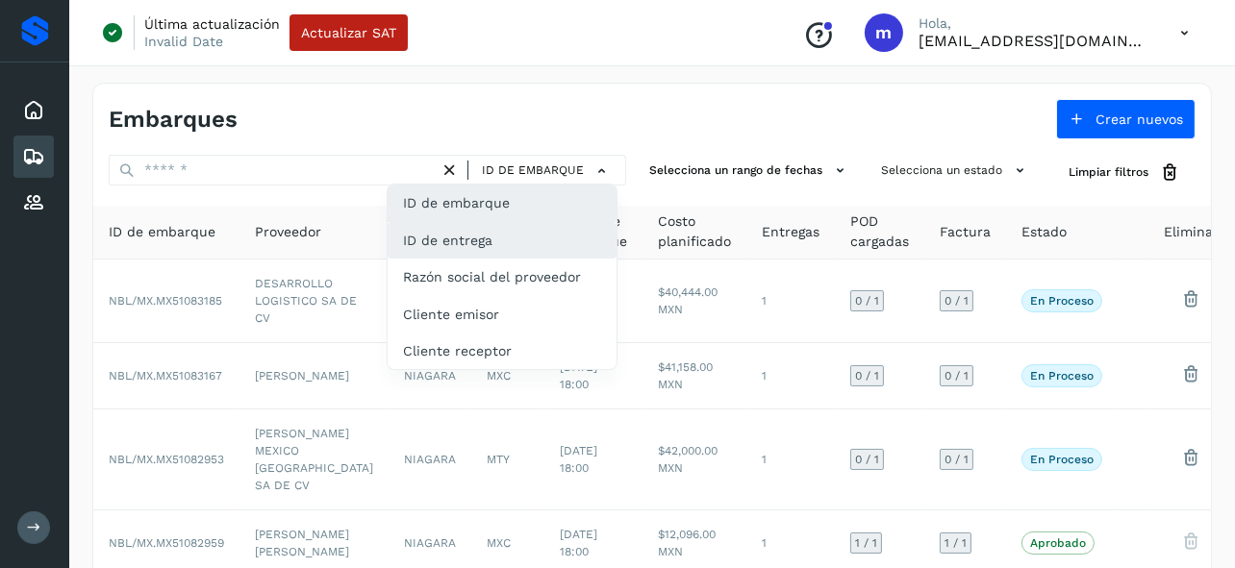
click at [446, 247] on div "ID de entrega" at bounding box center [502, 240] width 229 height 37
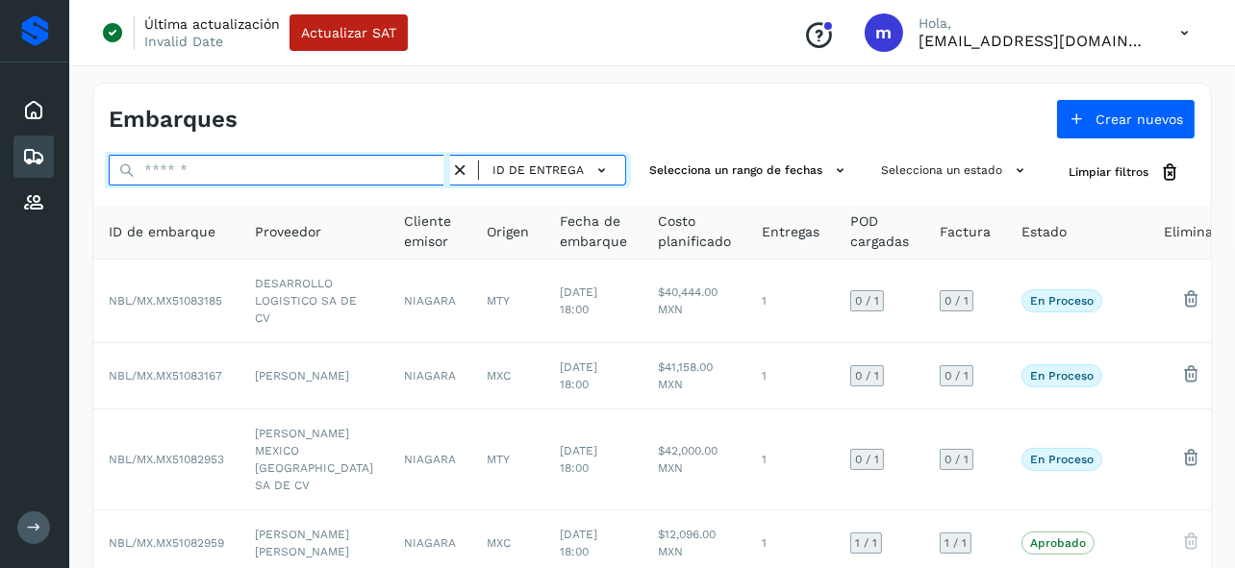
click at [388, 172] on input "text" at bounding box center [279, 170] width 341 height 31
drag, startPoint x: 380, startPoint y: 174, endPoint x: 243, endPoint y: 164, distance: 136.9
click at [240, 166] on input "text" at bounding box center [279, 170] width 341 height 31
paste input "*****"
type input "*****"
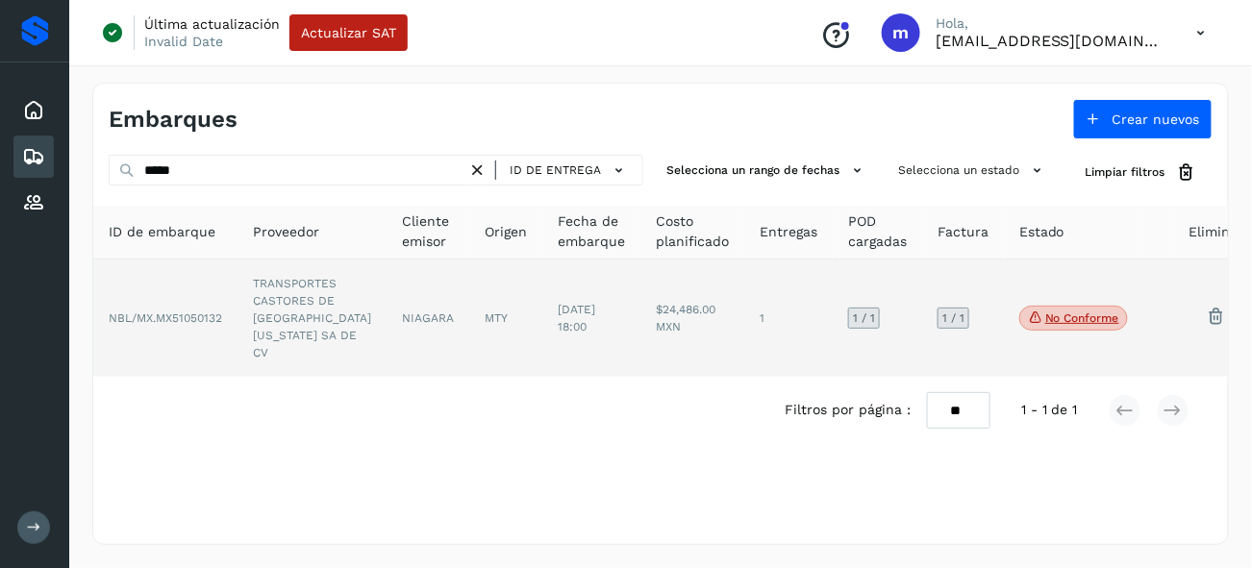
click at [217, 330] on td "NBL/MX.MX51050132" at bounding box center [165, 318] width 144 height 117
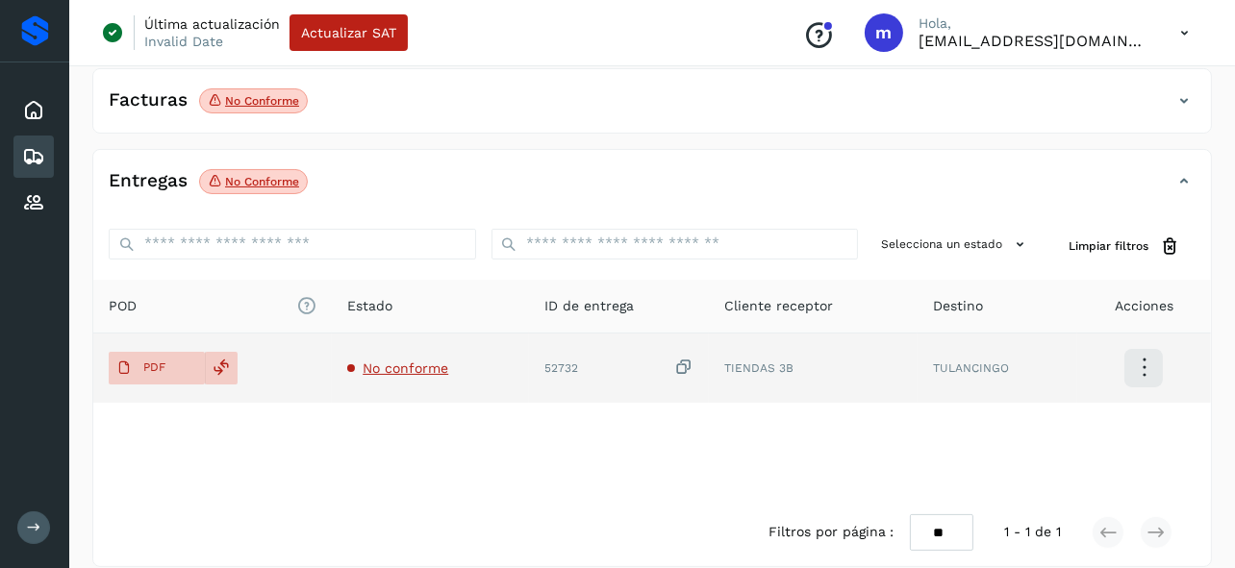
scroll to position [360, 0]
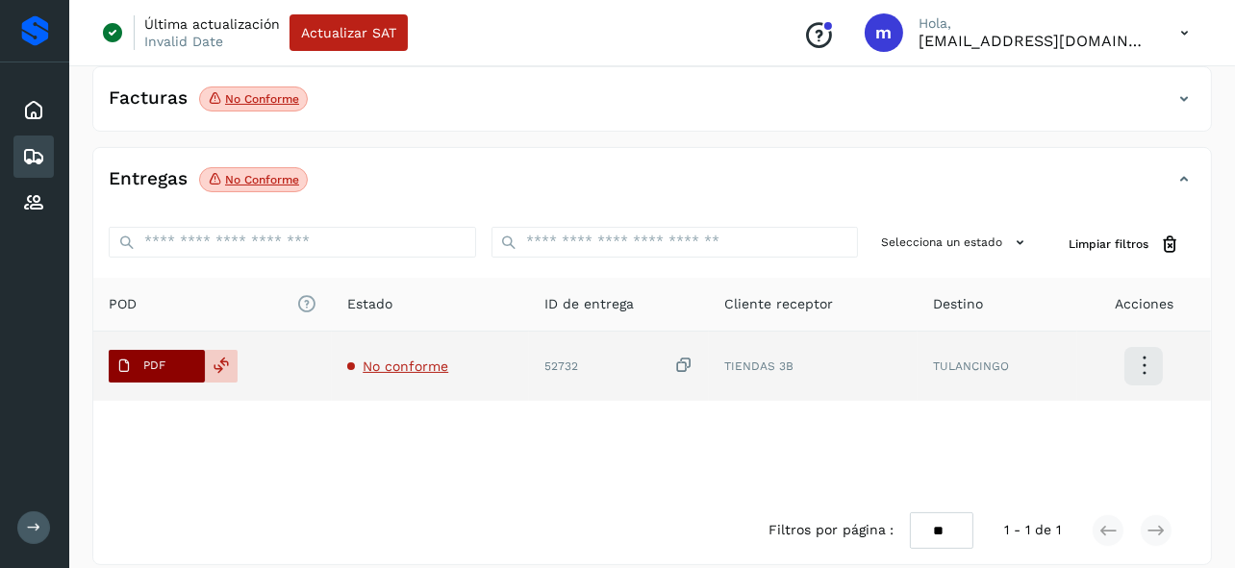
click at [150, 359] on p "PDF" at bounding box center [154, 365] width 22 height 13
click at [152, 359] on p "PDF" at bounding box center [154, 365] width 22 height 13
